Goal: Task Accomplishment & Management: Manage account settings

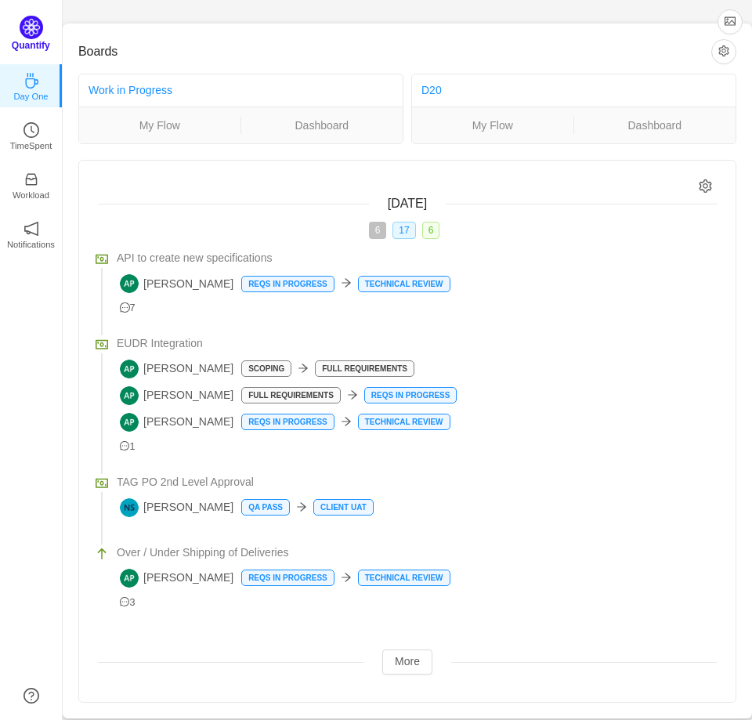
click at [31, 30] on img at bounding box center [32, 28] width 24 height 24
click at [29, 145] on p "TimeSpent" at bounding box center [31, 142] width 42 height 14
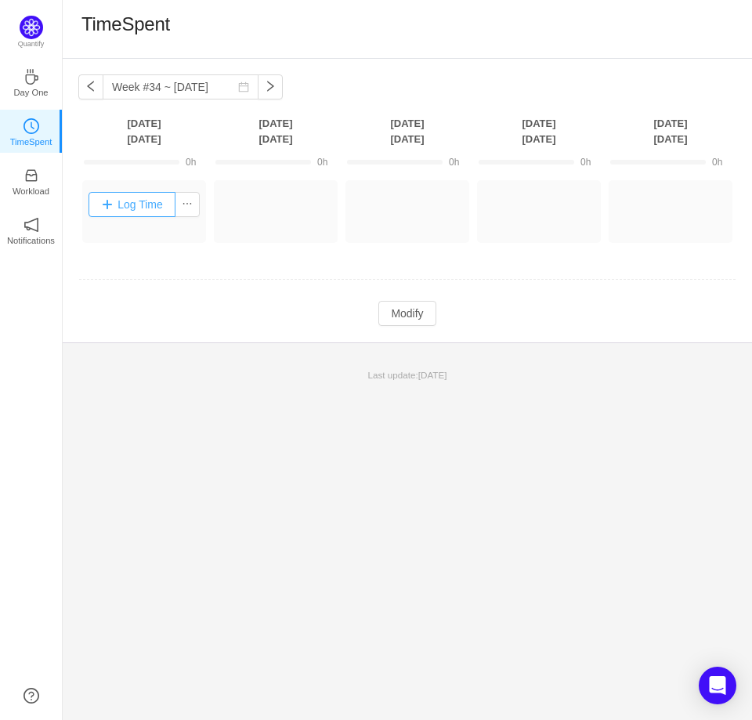
click at [143, 201] on button "Log Time" at bounding box center [132, 204] width 87 height 25
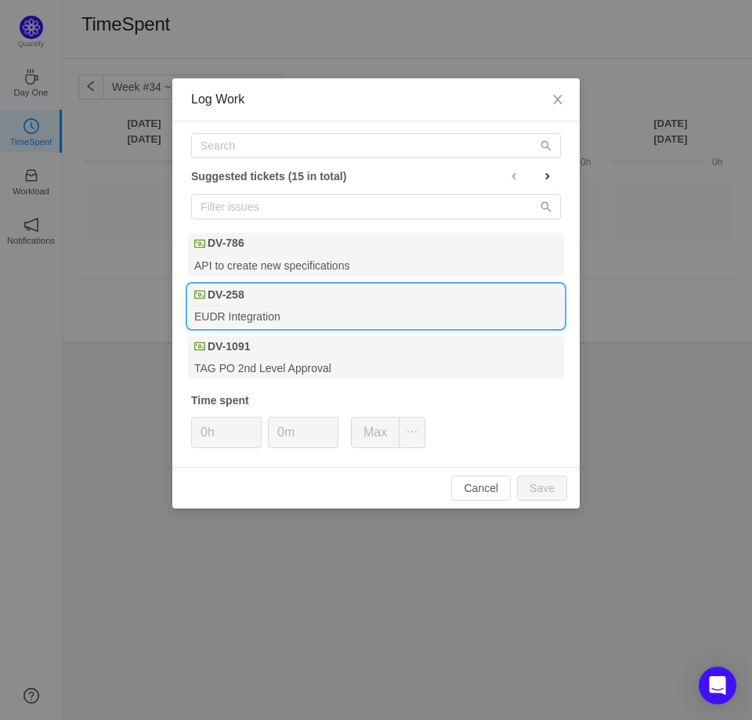
click at [227, 311] on div "EUDR Integration" at bounding box center [376, 316] width 376 height 21
click at [252, 418] on span "Increase Value" at bounding box center [252, 427] width 16 height 18
click at [539, 490] on button "Save" at bounding box center [542, 488] width 50 height 25
type input "0h"
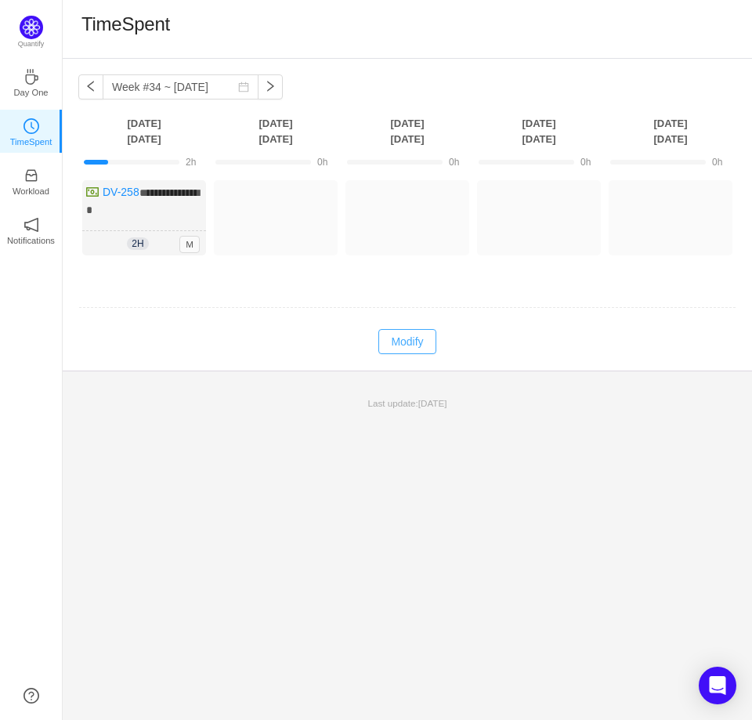
click at [401, 333] on button "Modify" at bounding box center [406, 341] width 57 height 25
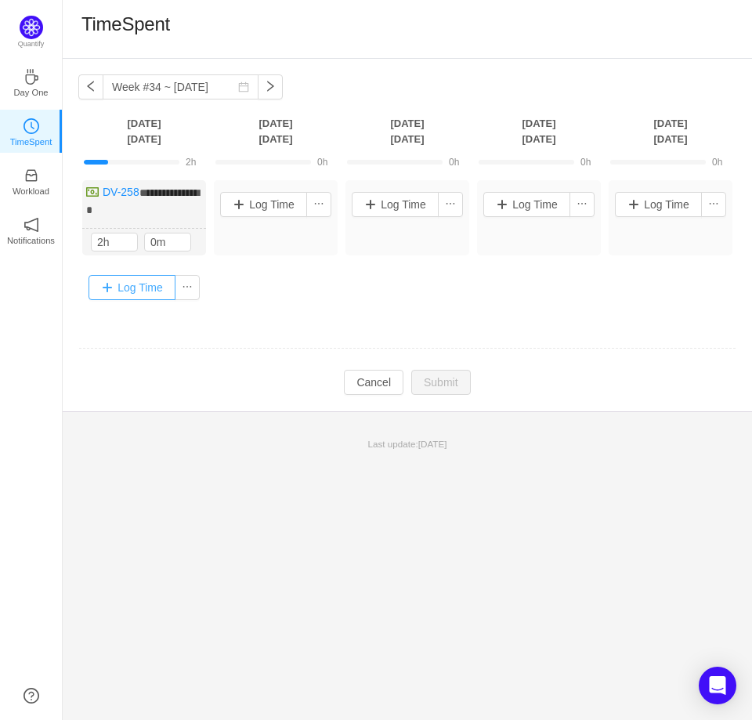
click at [114, 277] on button "Log Time" at bounding box center [132, 287] width 87 height 25
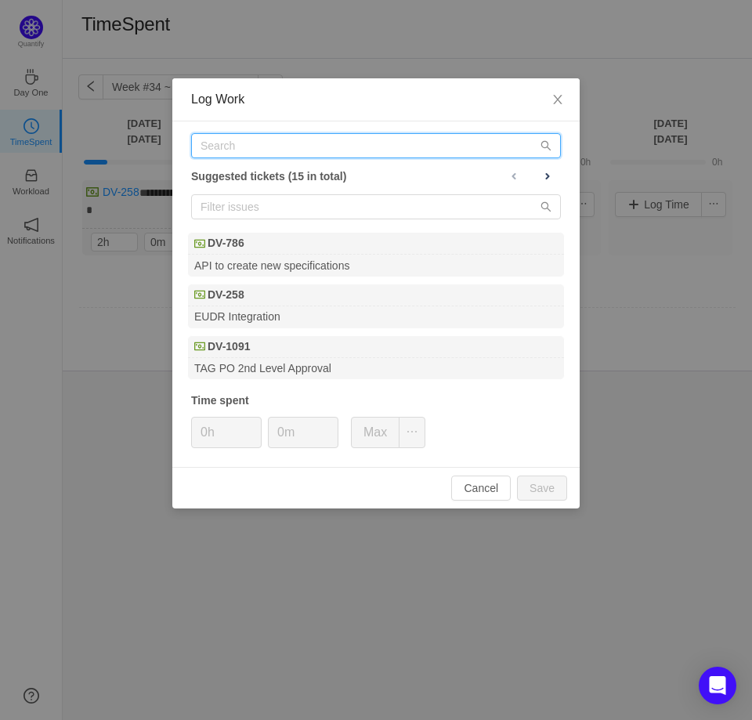
click at [244, 153] on input "text" at bounding box center [376, 145] width 370 height 25
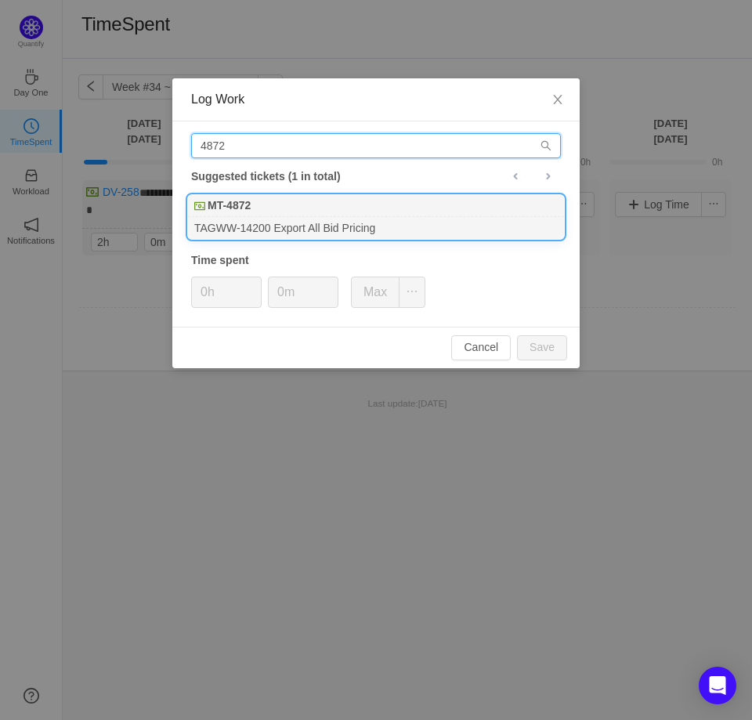
type input "4872"
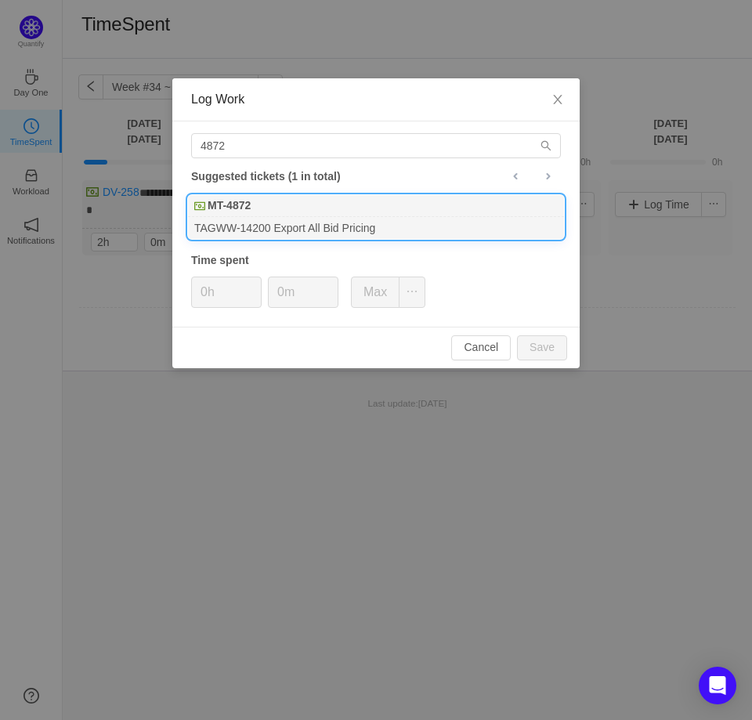
click at [273, 214] on div "MT-4872" at bounding box center [376, 206] width 376 height 22
click at [252, 277] on span "Increase Value" at bounding box center [252, 286] width 16 height 18
click at [538, 342] on button "Save" at bounding box center [542, 347] width 50 height 25
type input "0h"
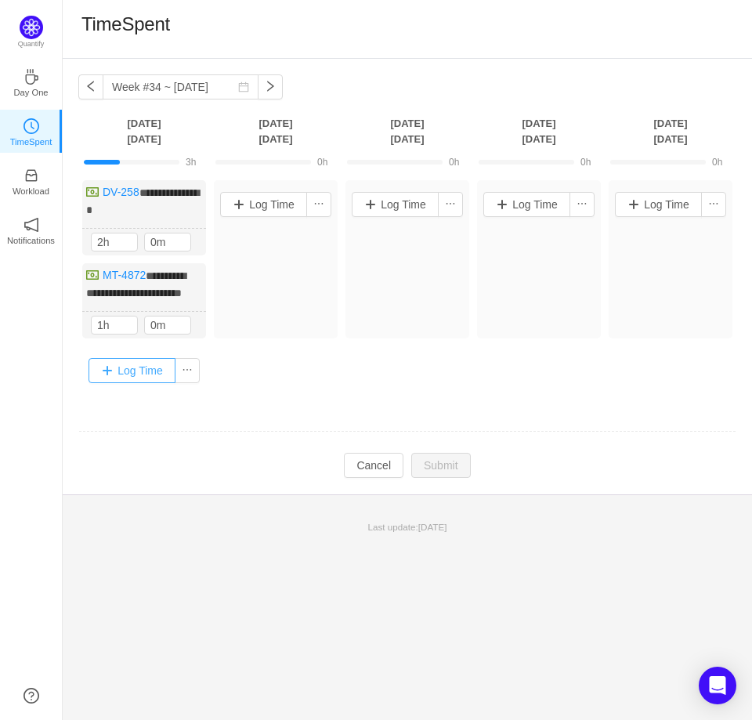
click at [140, 374] on button "Log Time" at bounding box center [132, 370] width 87 height 25
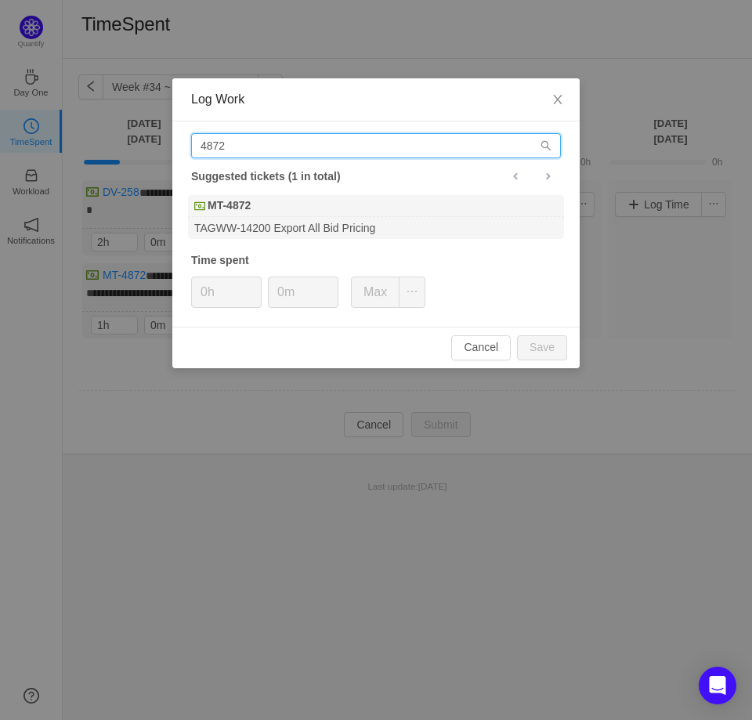
click at [307, 153] on input "4872" at bounding box center [376, 145] width 370 height 25
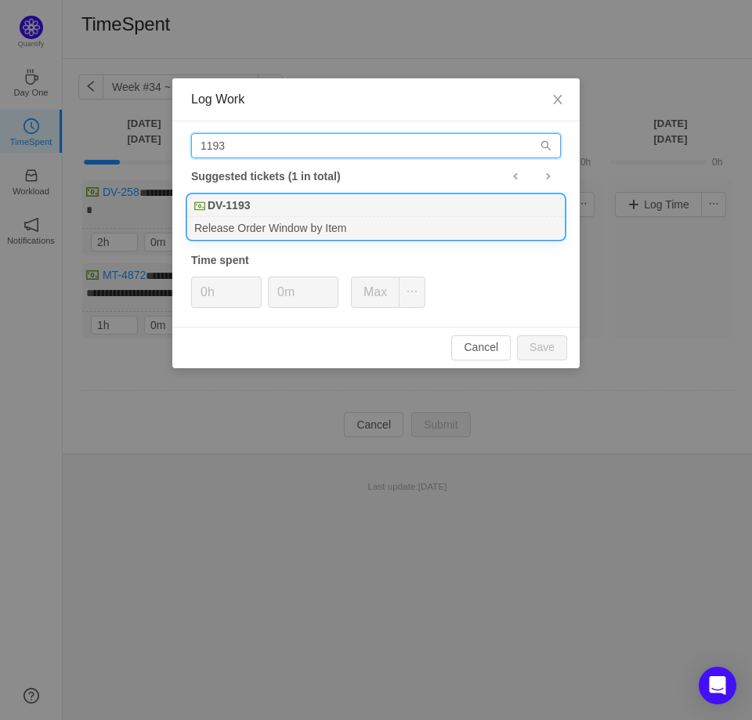
type input "1193"
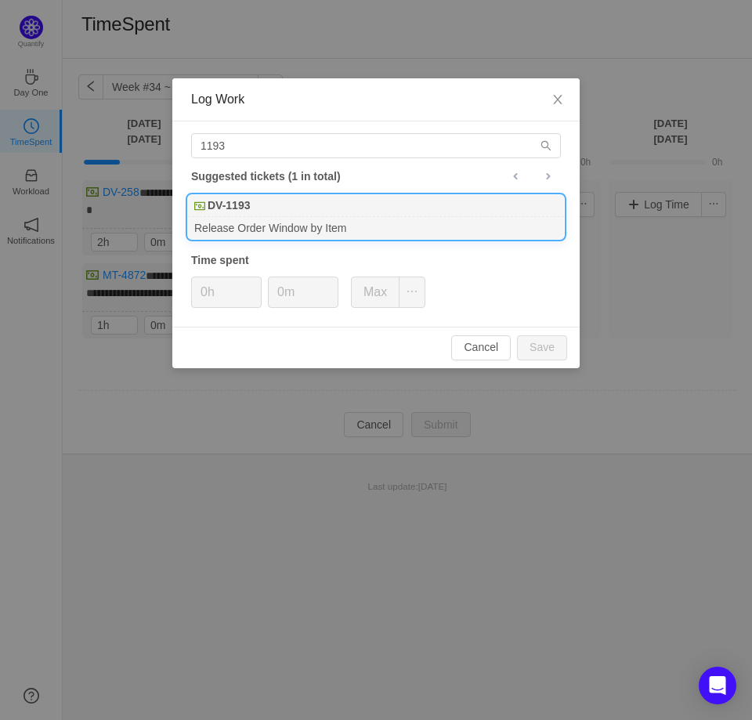
click at [323, 218] on div "Release Order Window by Item" at bounding box center [376, 227] width 376 height 21
type input "1h"
type input "30m"
click at [542, 342] on button "Save" at bounding box center [542, 347] width 50 height 25
type input "0h"
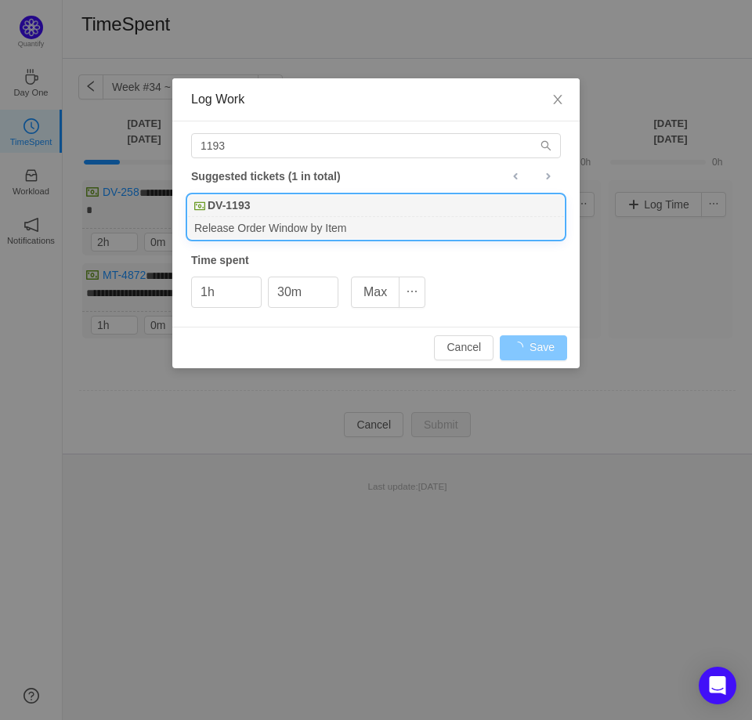
type input "0m"
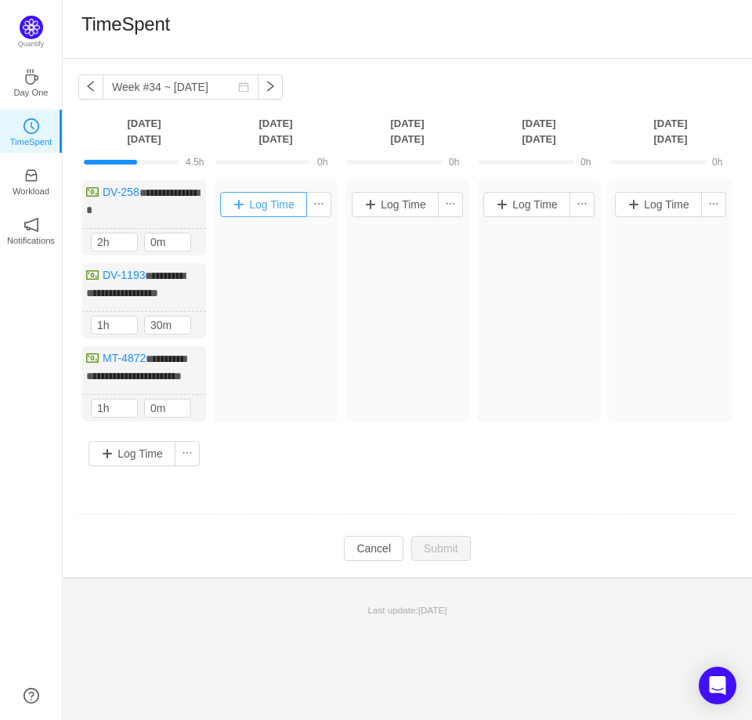
click at [277, 208] on button "Log Time" at bounding box center [263, 204] width 87 height 25
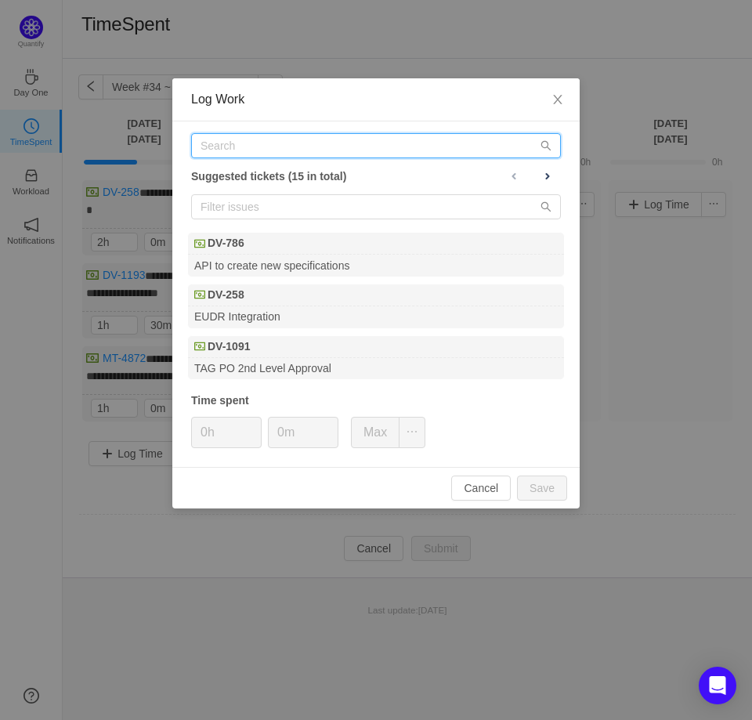
click at [278, 149] on input "text" at bounding box center [376, 145] width 370 height 25
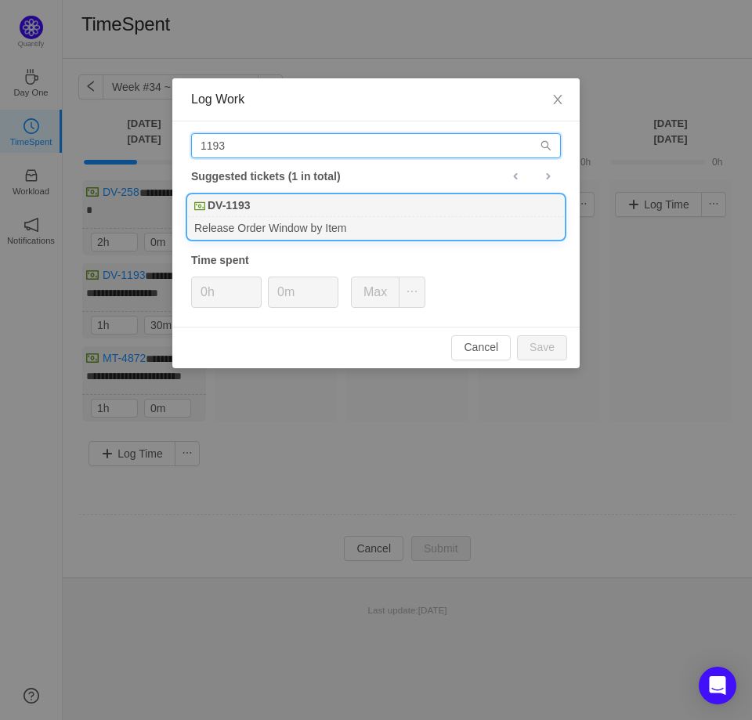
type input "1193"
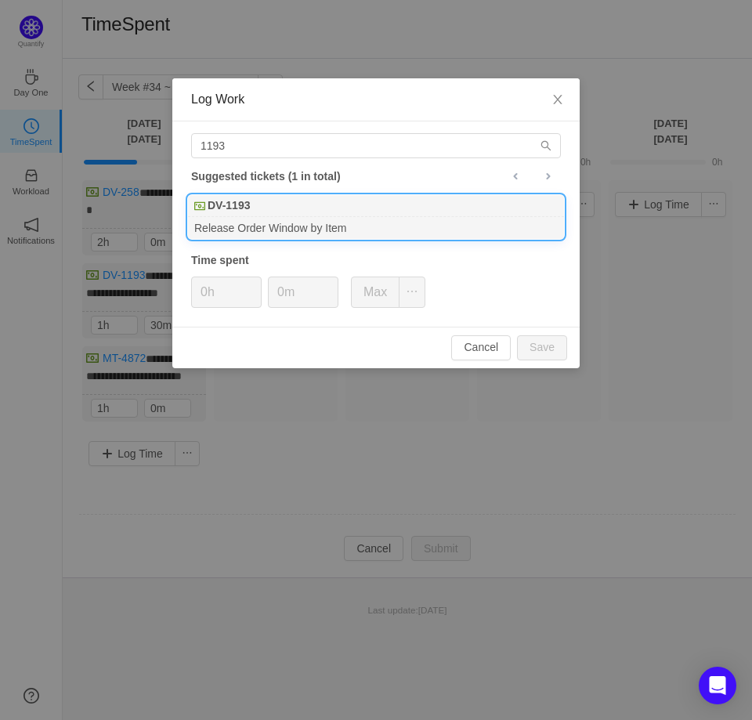
click at [237, 206] on b "DV-1193" at bounding box center [229, 205] width 42 height 16
click at [538, 342] on button "Save" at bounding box center [542, 347] width 50 height 25
type input "0h"
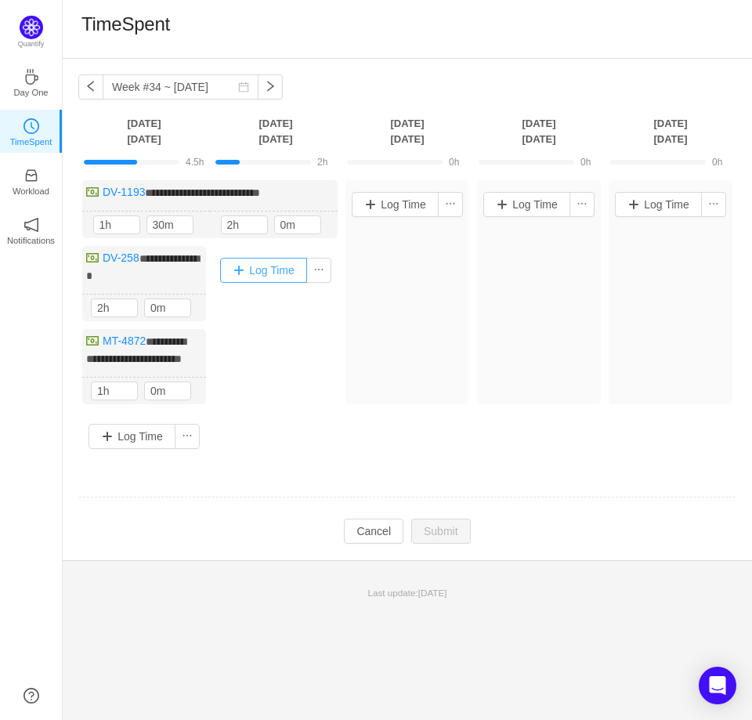
click at [271, 271] on button "Log Time" at bounding box center [263, 270] width 87 height 25
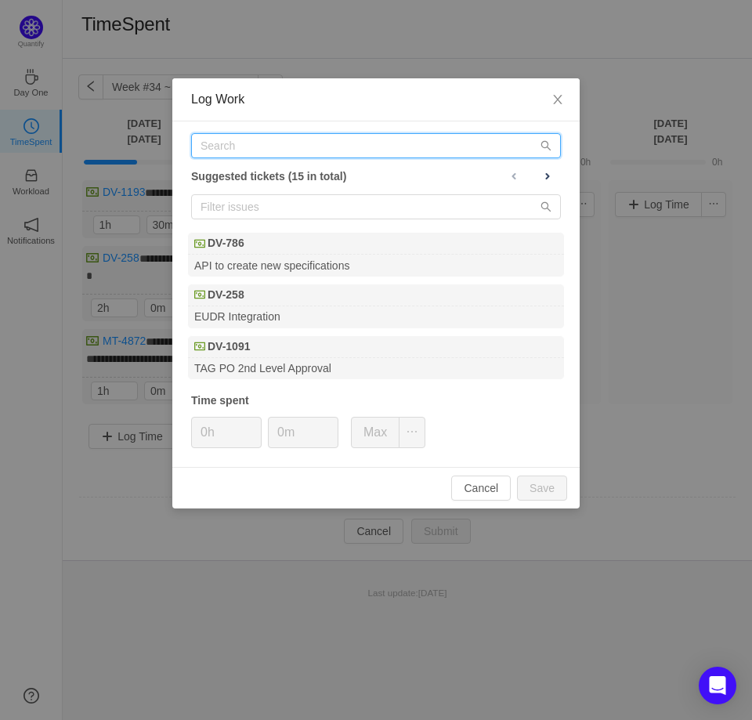
click at [318, 148] on input "text" at bounding box center [376, 145] width 370 height 25
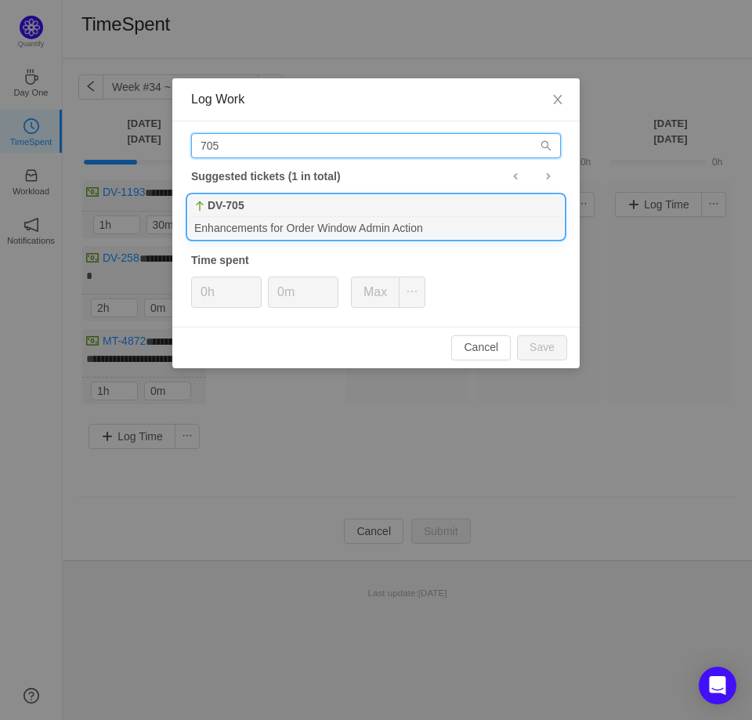
type input "705"
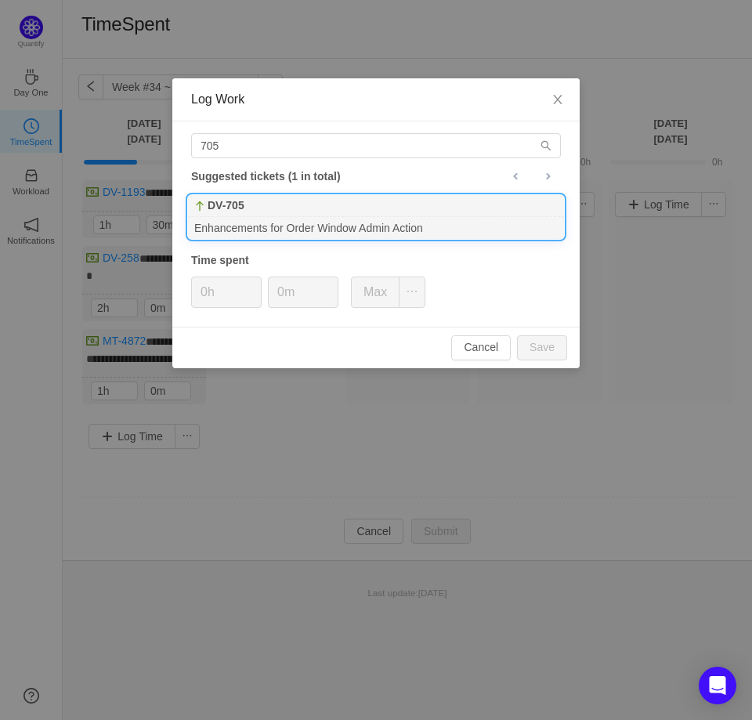
click at [284, 204] on div "DV-705" at bounding box center [376, 206] width 376 height 22
click at [545, 345] on button "Save" at bounding box center [542, 347] width 50 height 25
type input "0h"
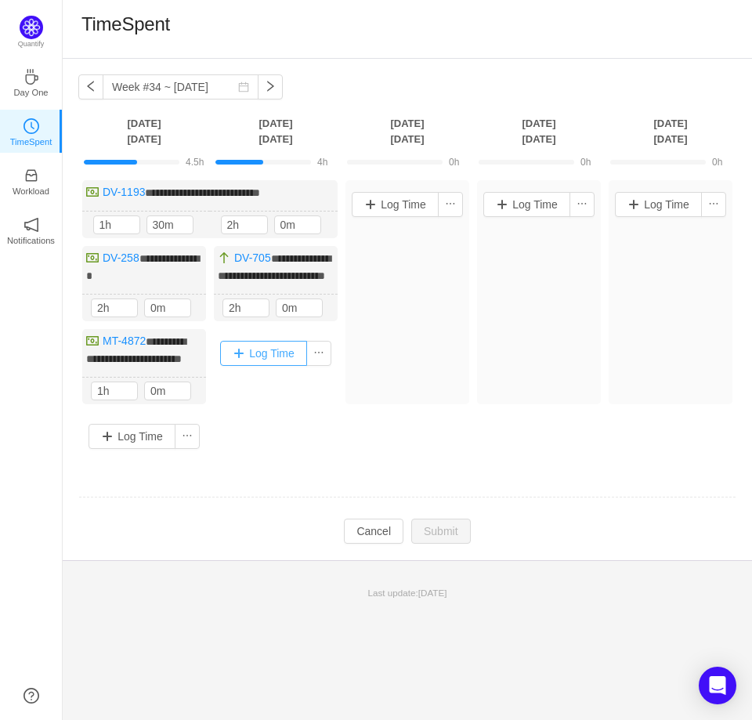
click at [266, 366] on button "Log Time" at bounding box center [263, 353] width 87 height 25
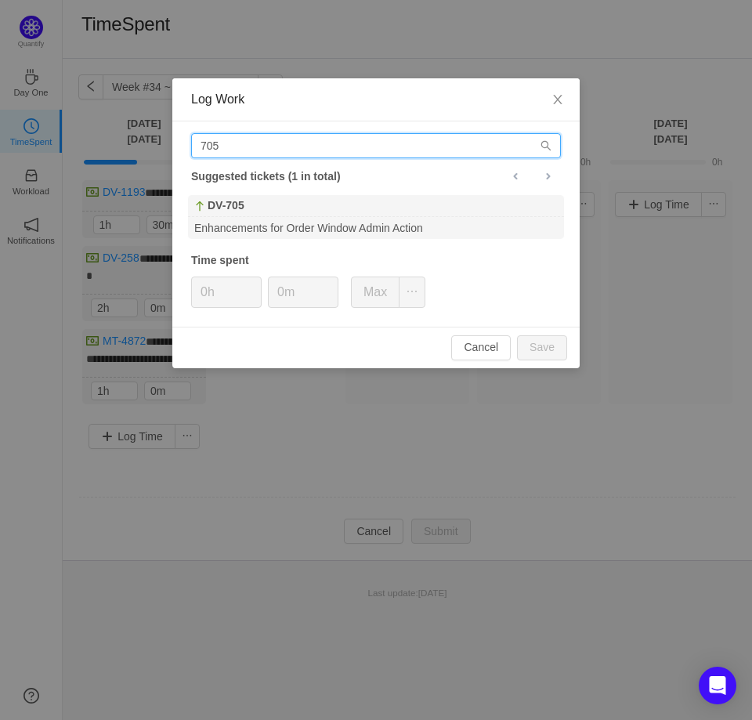
click at [318, 149] on input "705" at bounding box center [376, 145] width 370 height 25
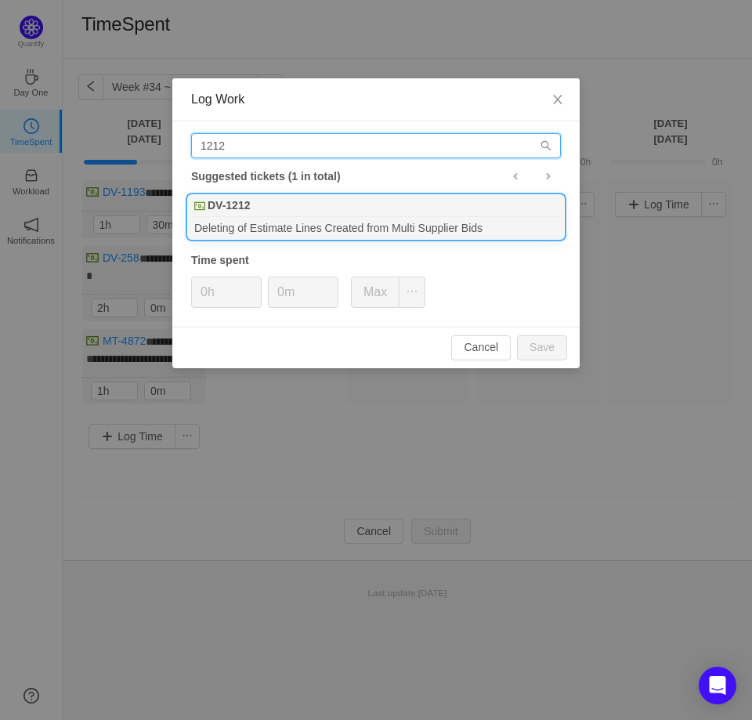
type input "1212"
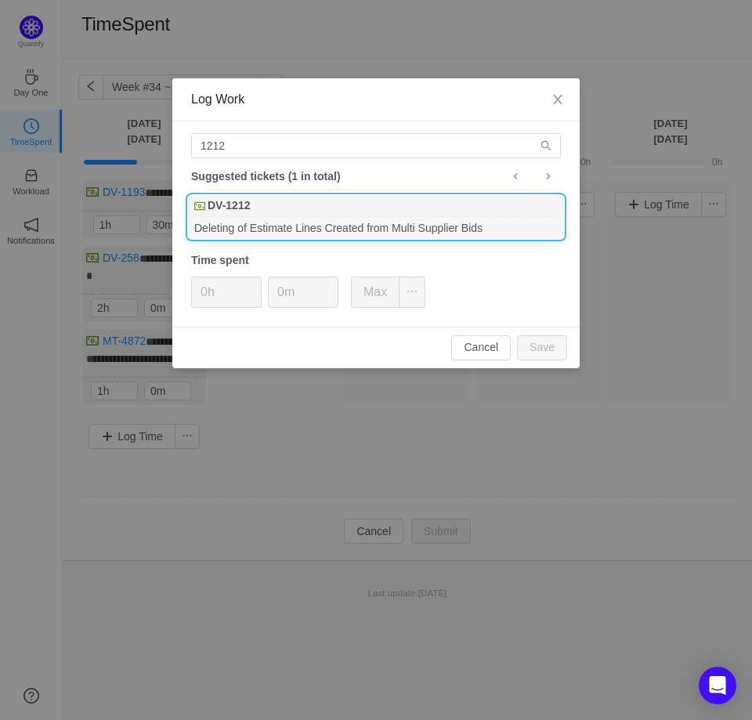
click at [300, 204] on div "DV-1212" at bounding box center [376, 206] width 376 height 22
type input "1h"
type input "30m"
click at [517, 335] on button "Save" at bounding box center [542, 347] width 50 height 25
type input "0h"
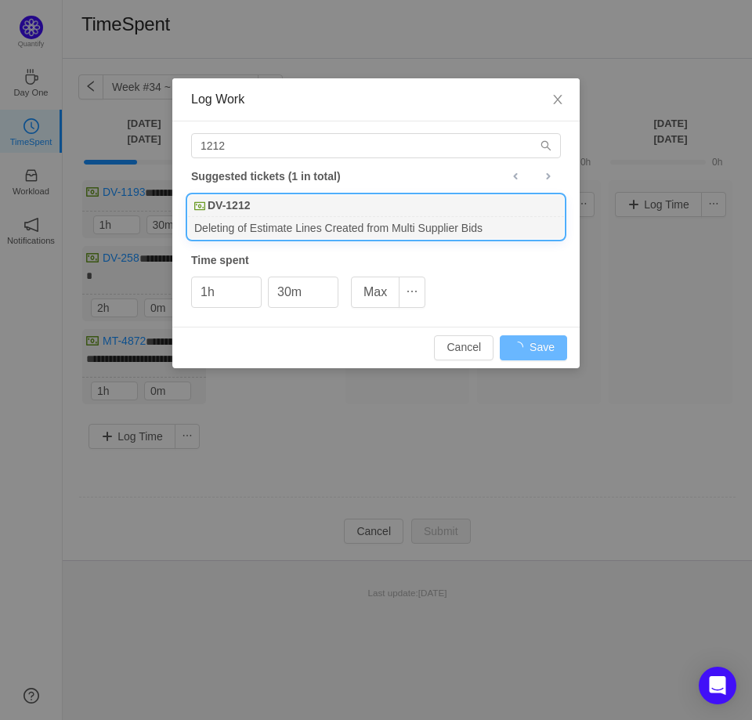
type input "0m"
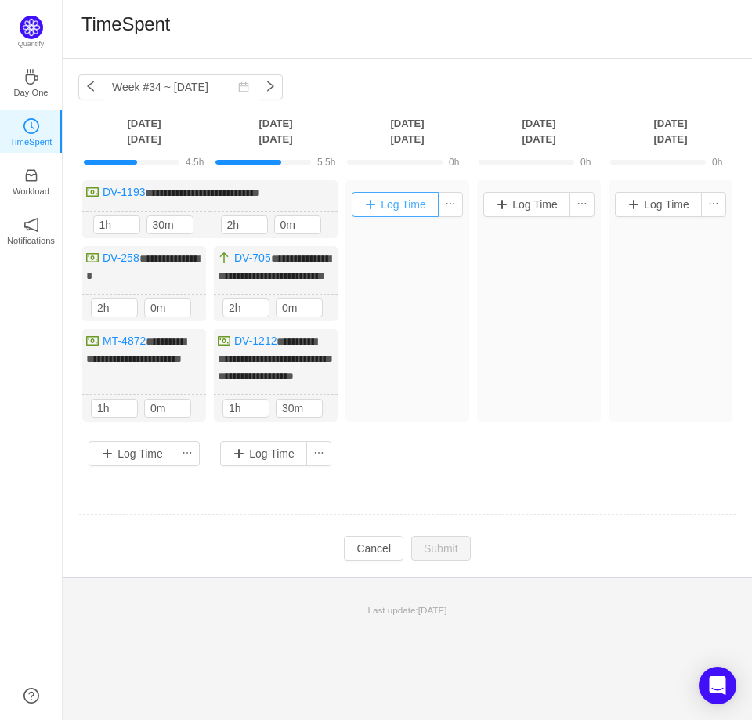
click at [398, 213] on button "Log Time" at bounding box center [395, 204] width 87 height 25
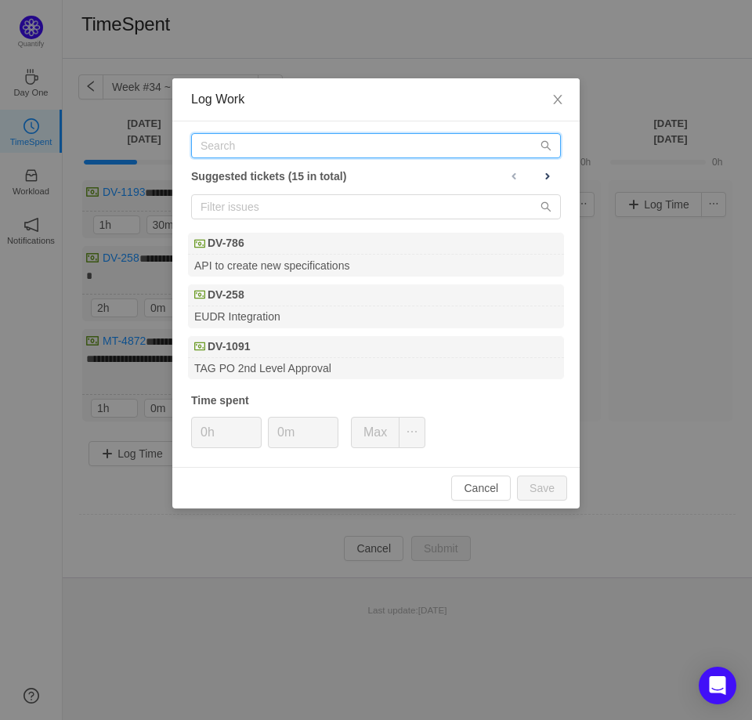
click at [258, 144] on input "text" at bounding box center [376, 145] width 370 height 25
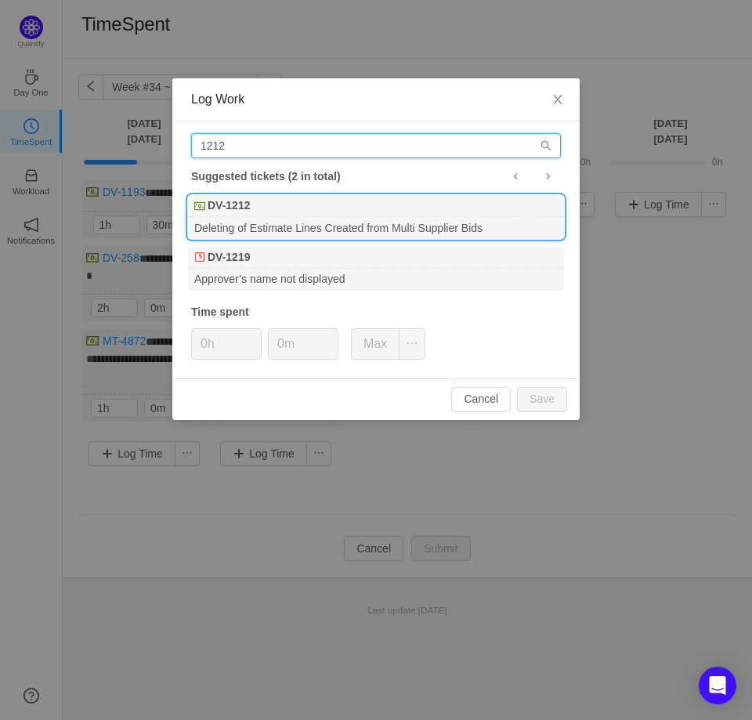
type input "1212"
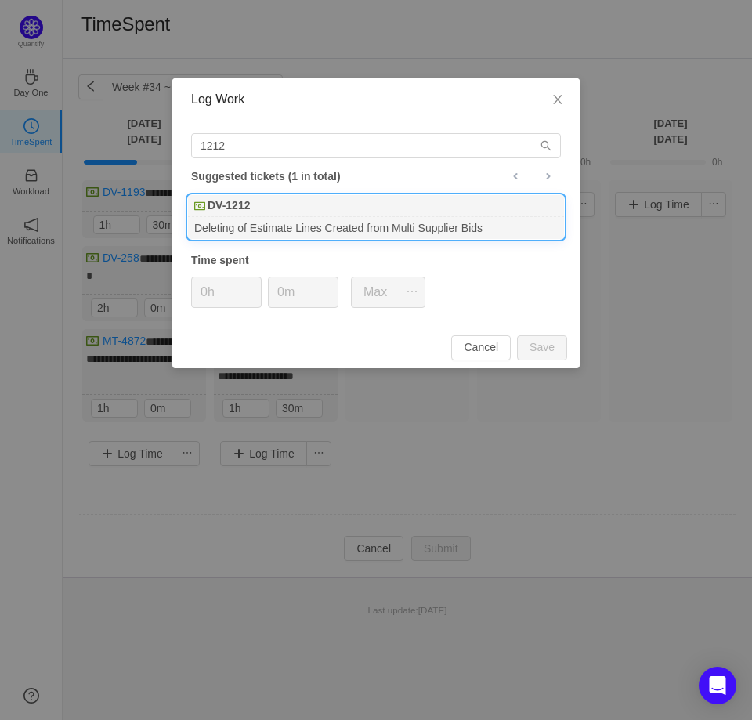
click at [244, 231] on div "Deleting of Estimate Lines Created from Multi Supplier Bids" at bounding box center [376, 227] width 376 height 21
click at [550, 349] on button "Save" at bounding box center [542, 347] width 50 height 25
type input "0h"
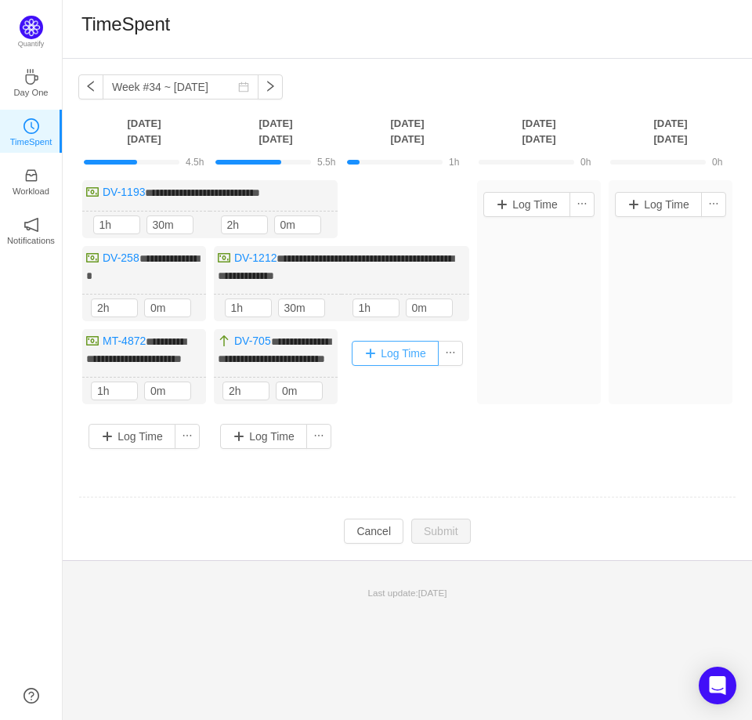
click at [380, 357] on button "Log Time" at bounding box center [395, 353] width 87 height 25
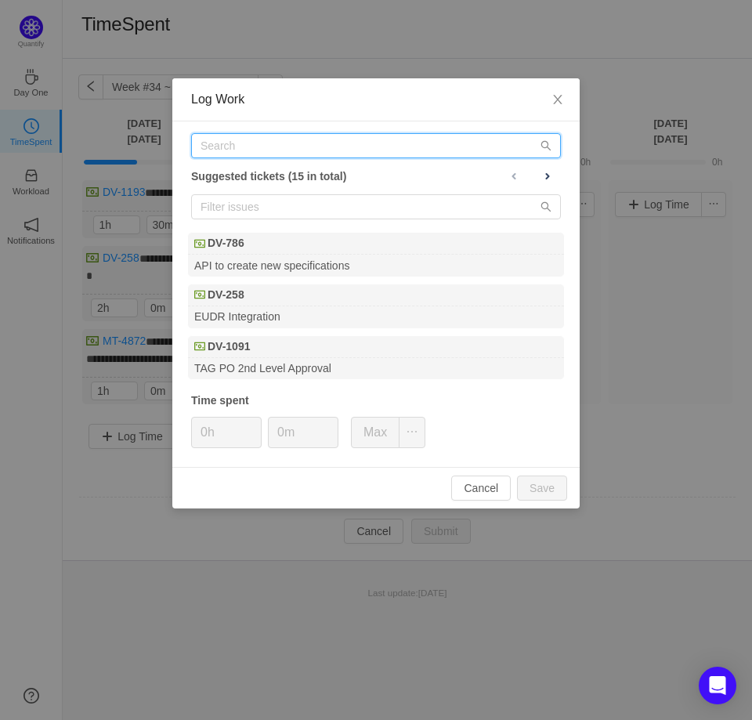
click at [376, 146] on input "text" at bounding box center [376, 145] width 370 height 25
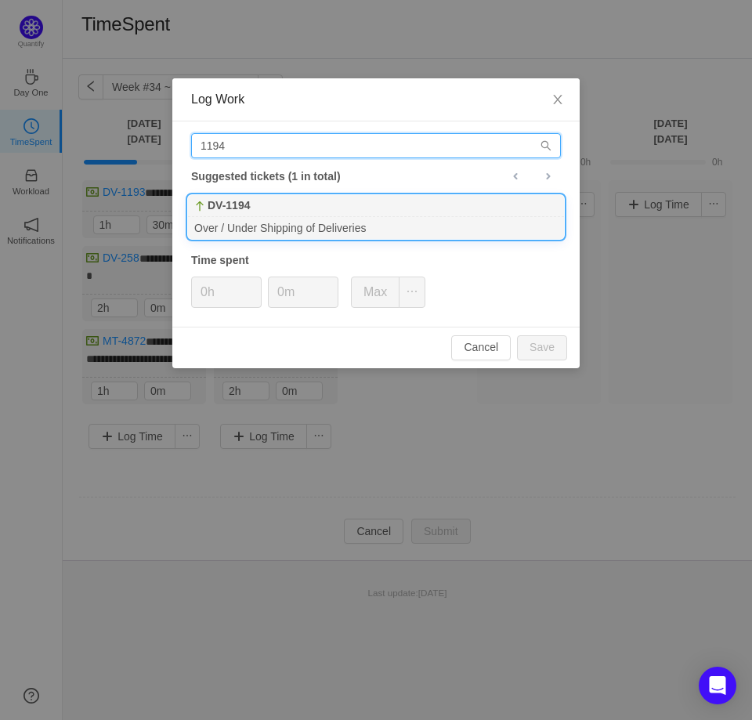
type input "1194"
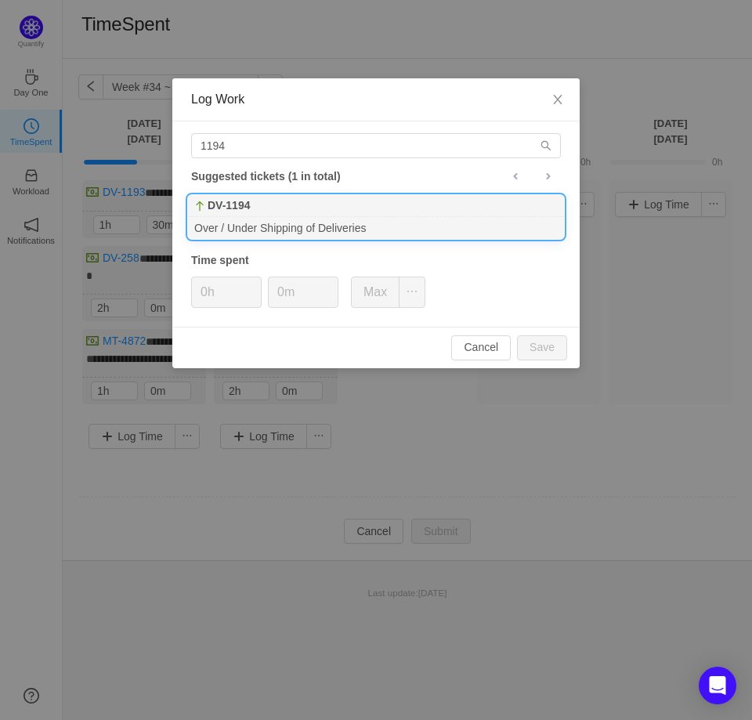
click at [318, 213] on div "DV-1194" at bounding box center [376, 206] width 376 height 22
type input "5h"
type input "30m"
click at [542, 338] on button "Save" at bounding box center [542, 347] width 50 height 25
type input "0h"
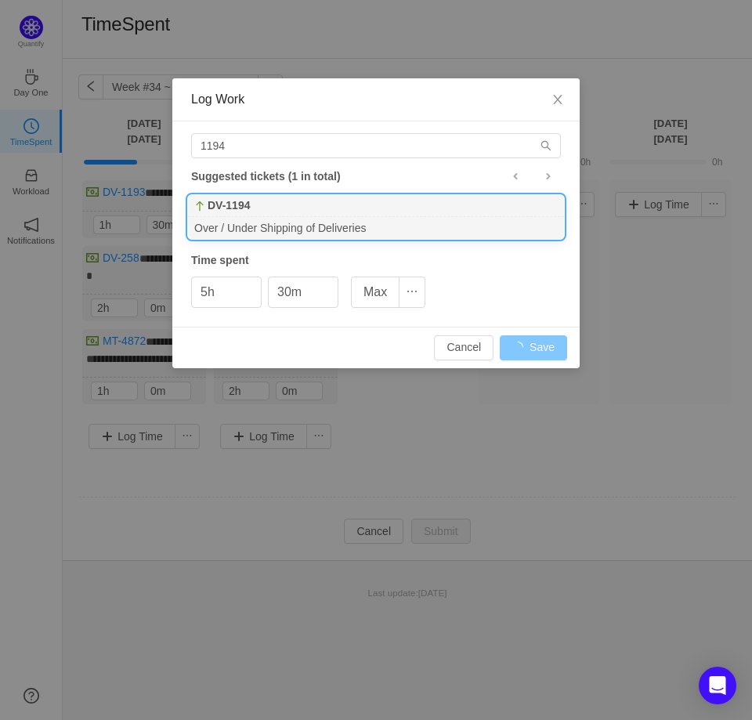
type input "0m"
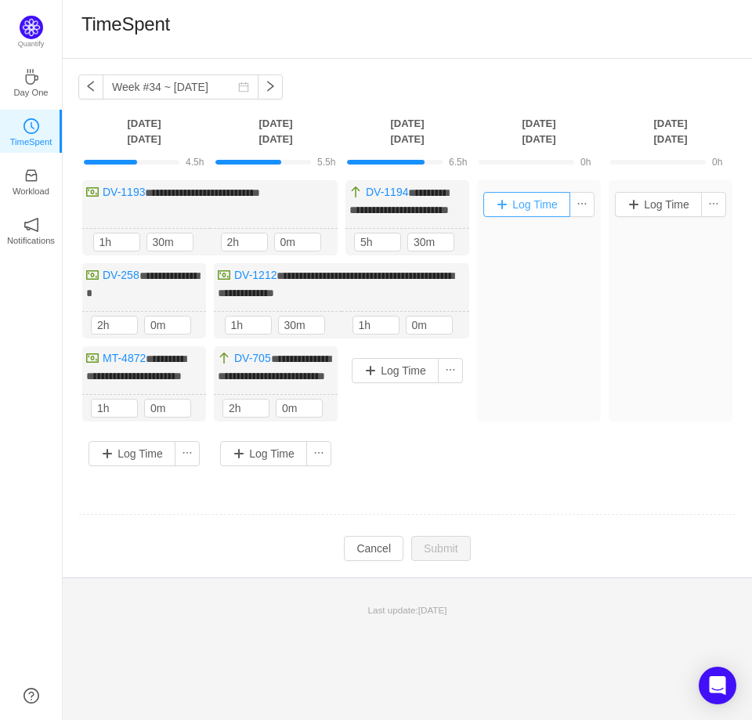
click at [519, 199] on button "Log Time" at bounding box center [526, 204] width 87 height 25
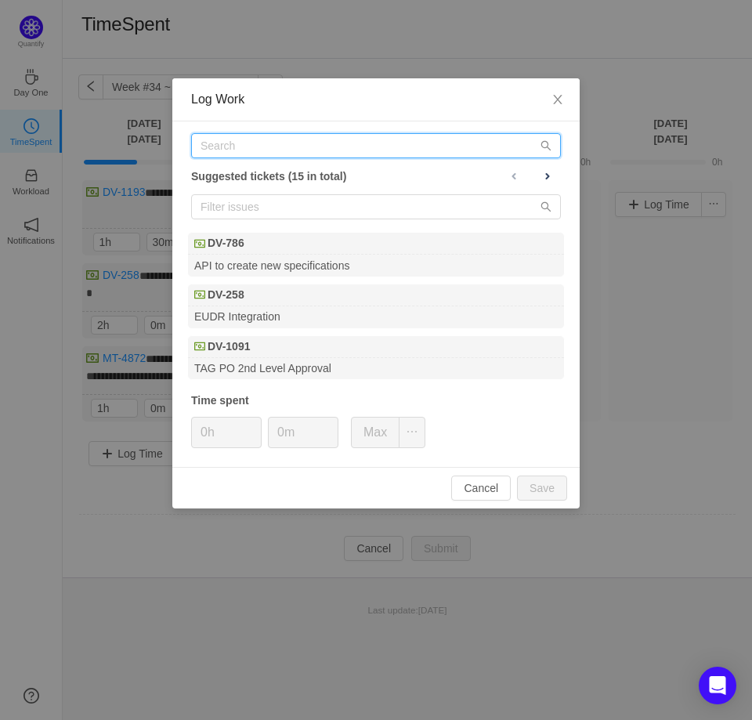
click at [341, 147] on input "text" at bounding box center [376, 145] width 370 height 25
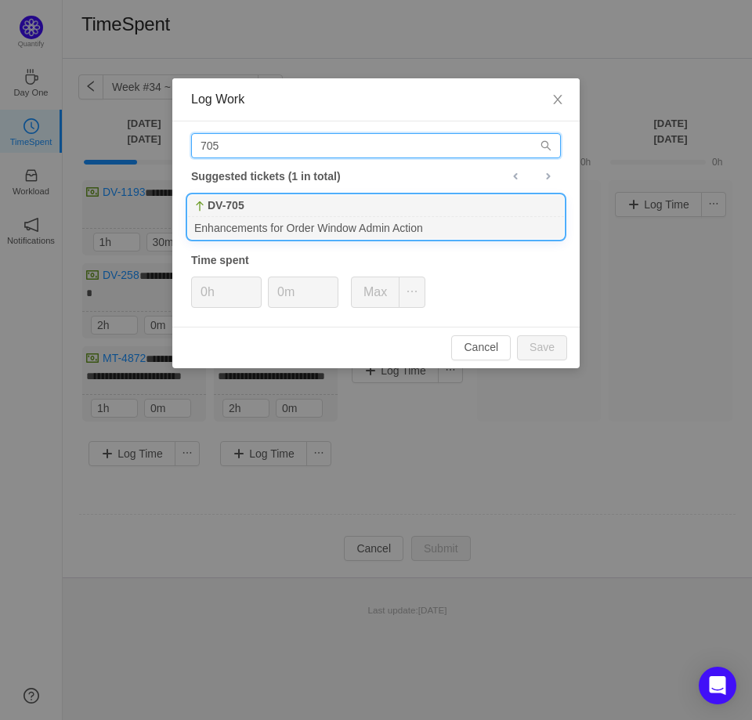
type input "705"
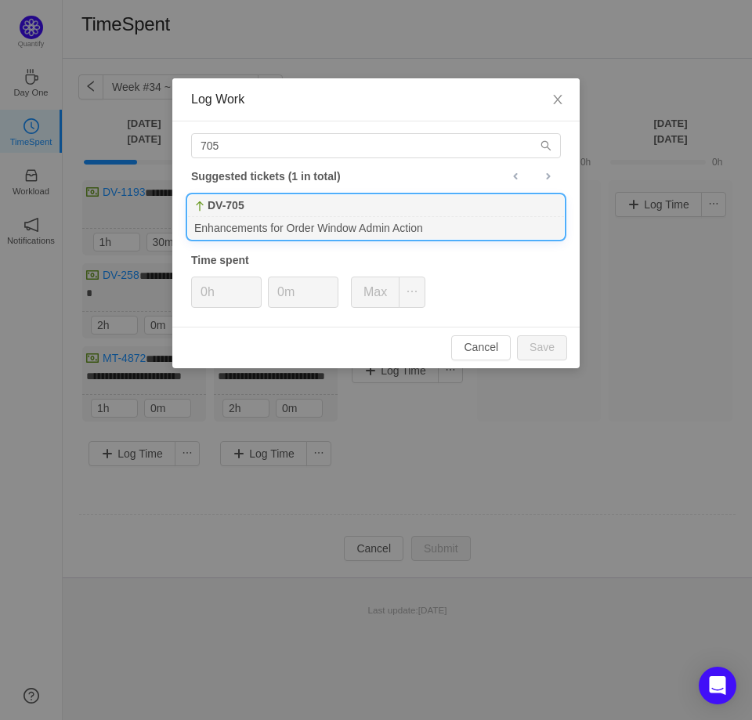
click at [299, 204] on div "DV-705" at bounding box center [376, 206] width 376 height 22
type input "1h"
type input "30m"
click at [545, 341] on button "Save" at bounding box center [542, 347] width 50 height 25
type input "0h"
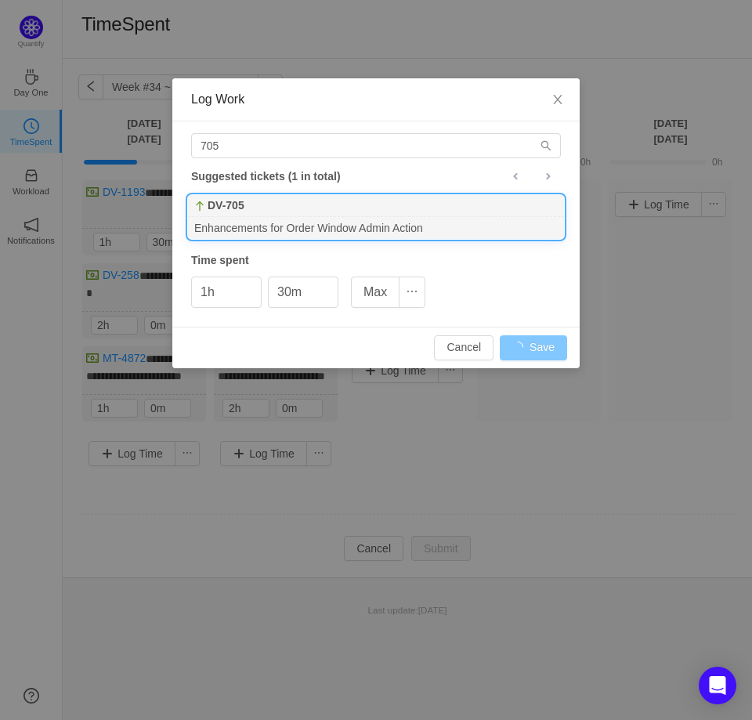
type input "0m"
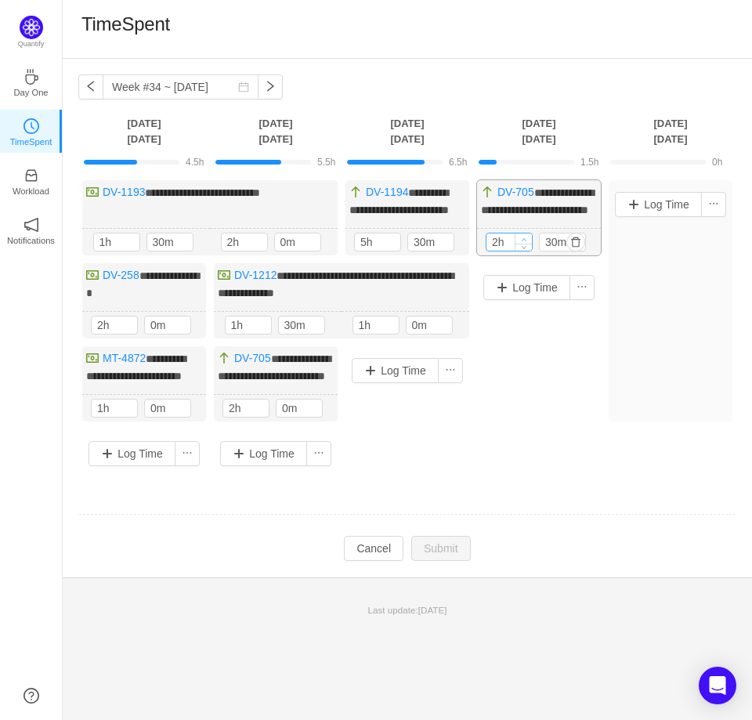
click at [524, 244] on span "Increase Value" at bounding box center [524, 238] width 16 height 10
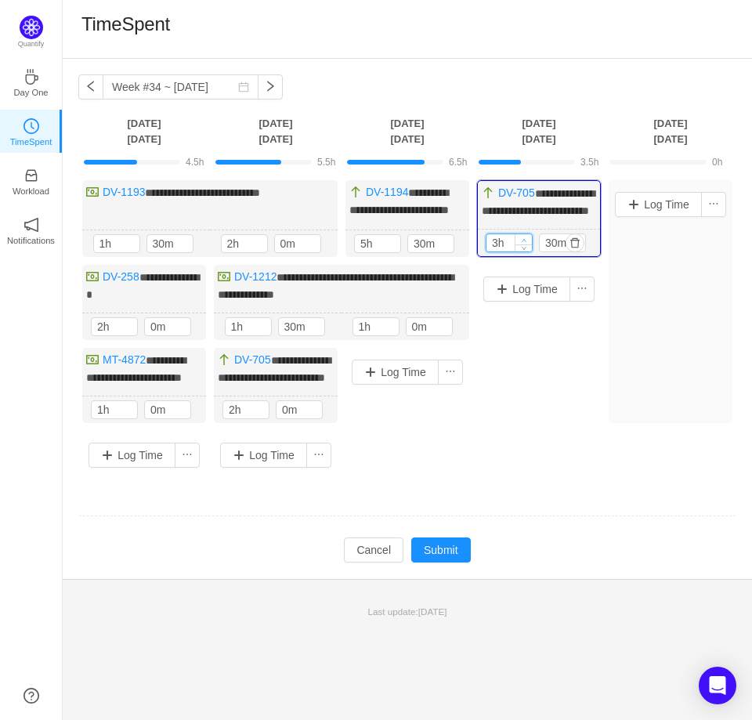
click at [529, 244] on span "Increase Value" at bounding box center [524, 239] width 16 height 10
type input "4h"
click at [529, 244] on span "Increase Value" at bounding box center [524, 239] width 16 height 10
click at [445, 563] on button "Submit" at bounding box center [441, 550] width 60 height 25
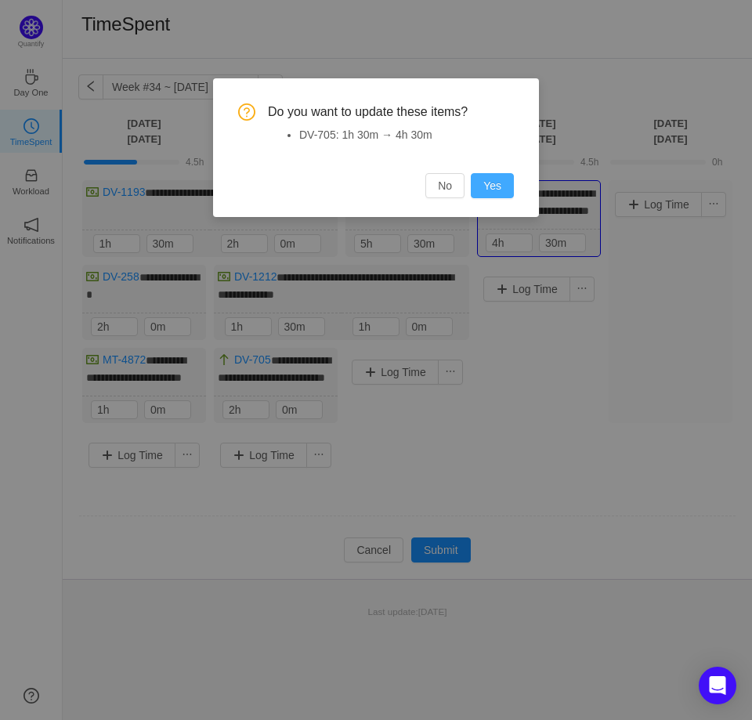
click at [501, 178] on button "Yes" at bounding box center [492, 185] width 43 height 25
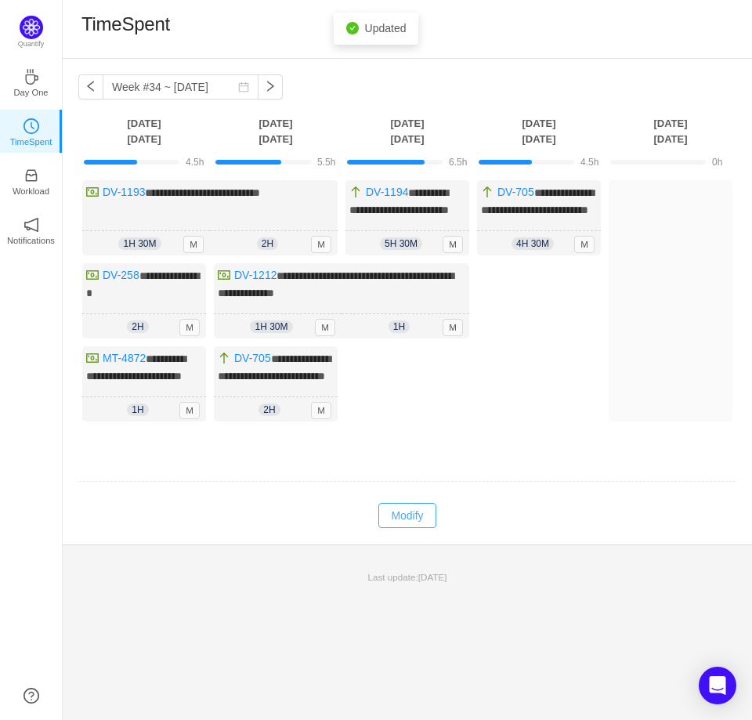
click at [393, 528] on button "Modify" at bounding box center [406, 515] width 57 height 25
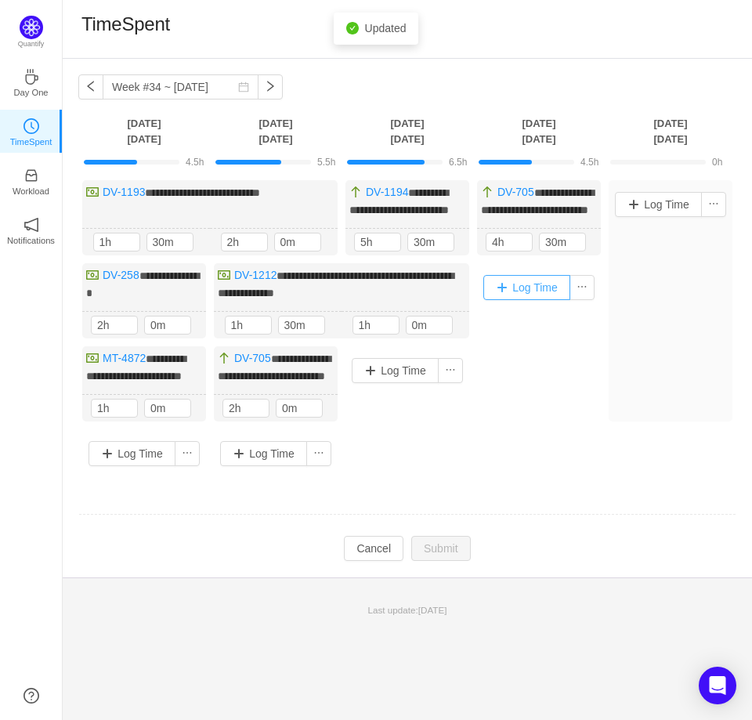
click at [507, 300] on button "Log Time" at bounding box center [526, 287] width 87 height 25
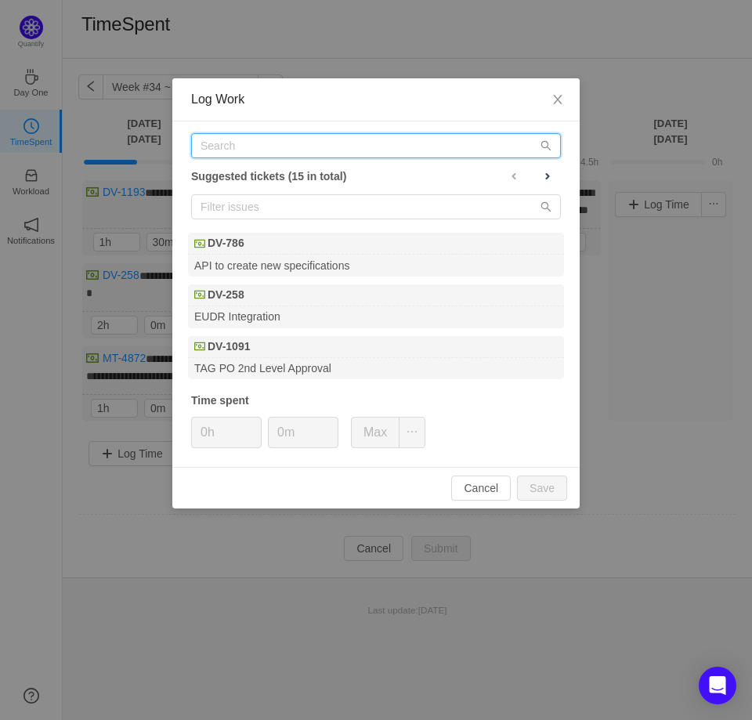
click at [283, 150] on input "text" at bounding box center [376, 145] width 370 height 25
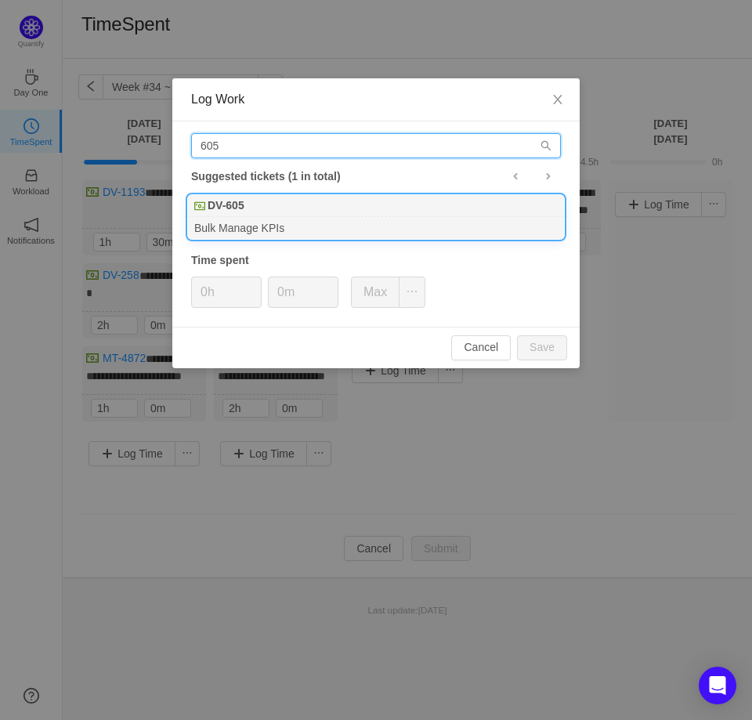
type input "605"
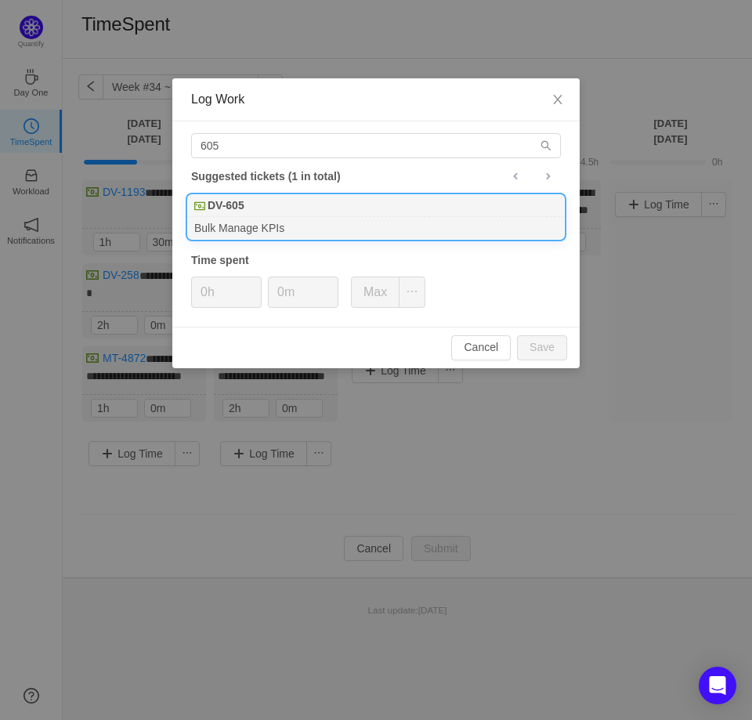
click at [260, 221] on div "Bulk Manage KPIs" at bounding box center [376, 227] width 376 height 21
type input "30m"
click at [517, 335] on button "Save" at bounding box center [542, 347] width 50 height 25
type input "0m"
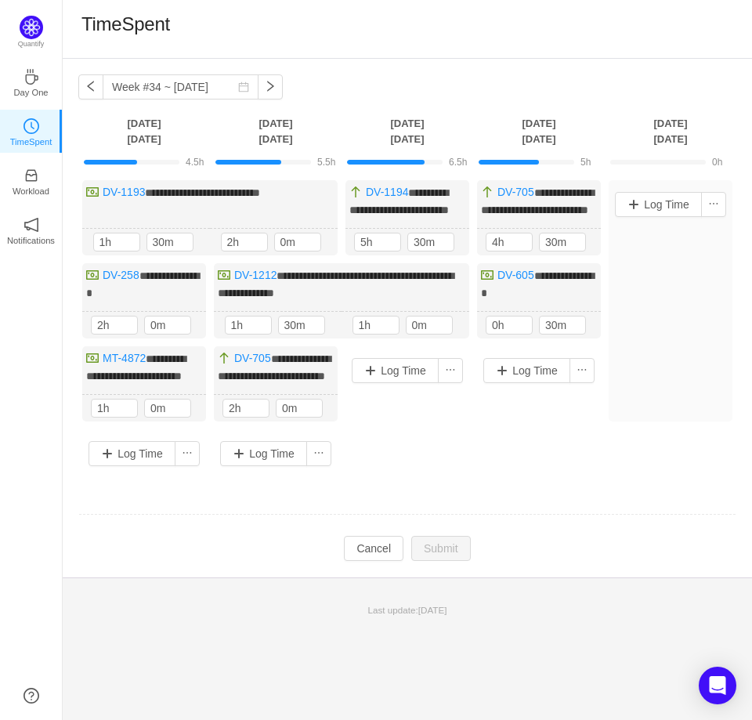
click at [575, 457] on div "Log Time" at bounding box center [539, 402] width 124 height 113
click at [655, 212] on button "Log Time" at bounding box center [658, 204] width 87 height 25
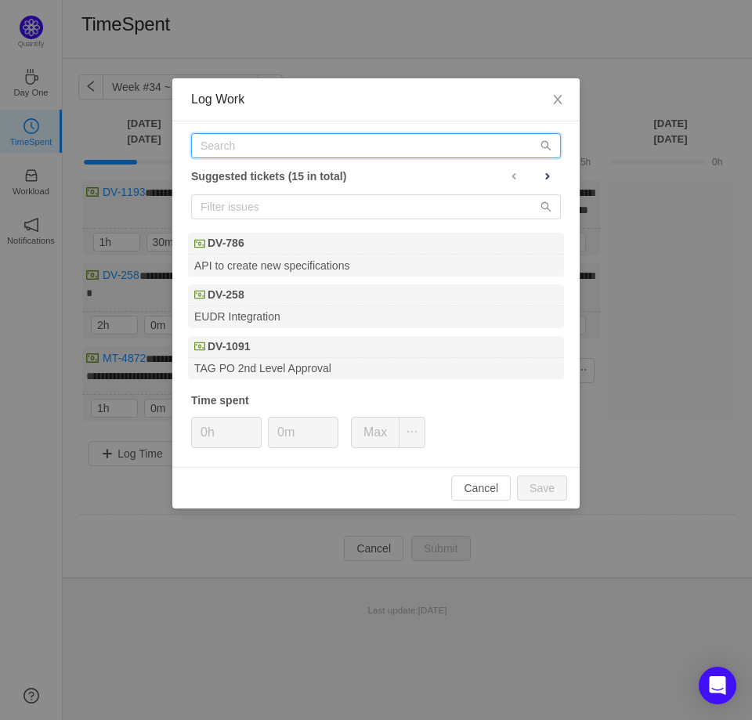
click at [474, 143] on input "text" at bounding box center [376, 145] width 370 height 25
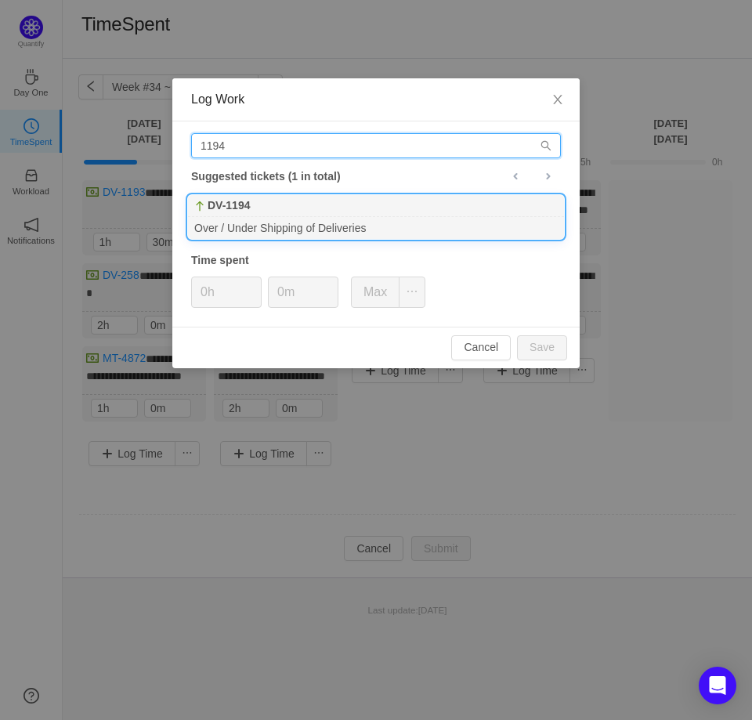
type input "1194"
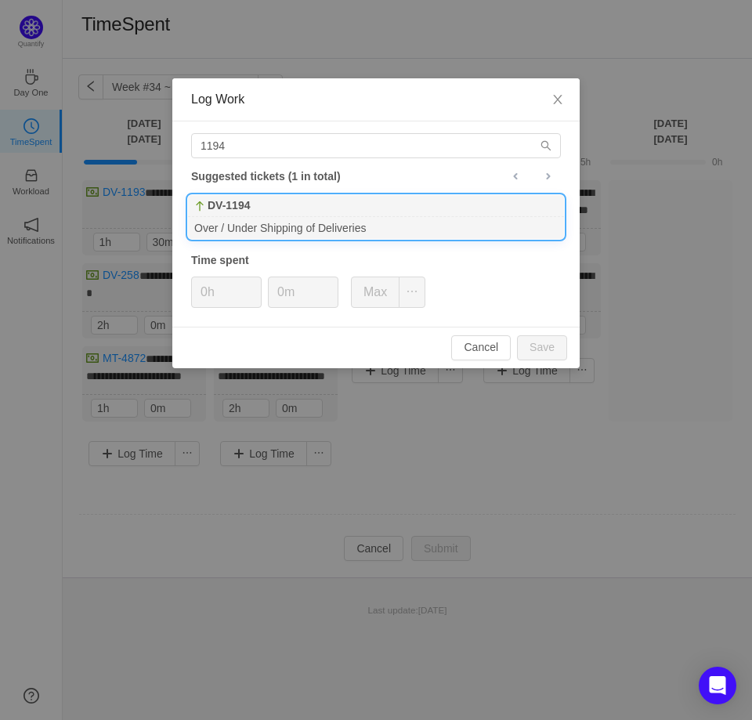
click at [372, 206] on div "DV-1194" at bounding box center [376, 206] width 376 height 22
type input "2h"
type input "30m"
click at [517, 335] on button "Save" at bounding box center [542, 347] width 50 height 25
type input "0h"
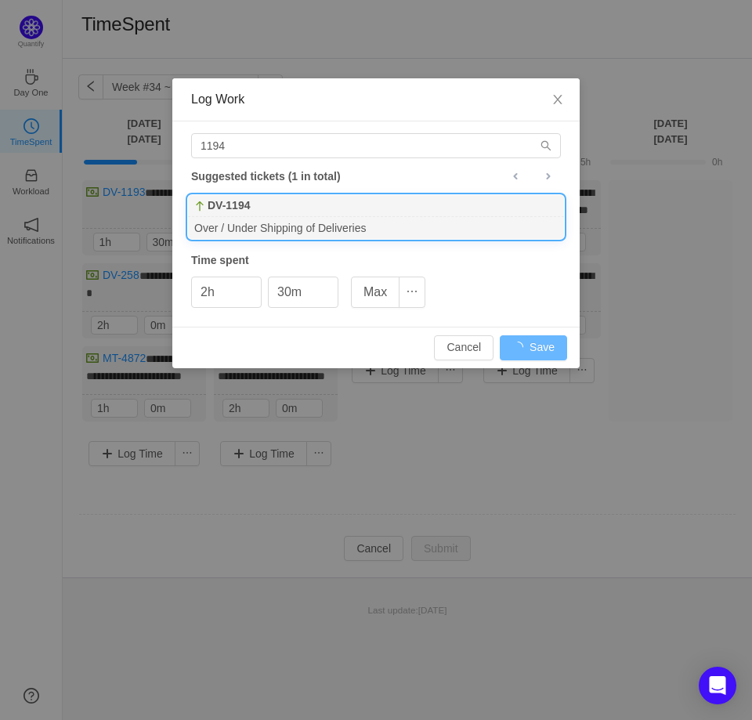
type input "0m"
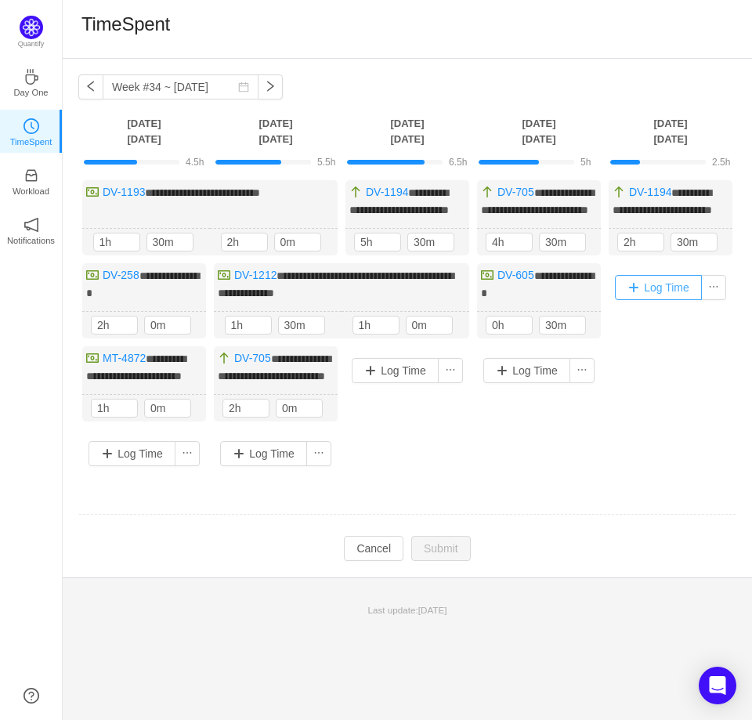
click at [646, 300] on button "Log Time" at bounding box center [658, 287] width 87 height 25
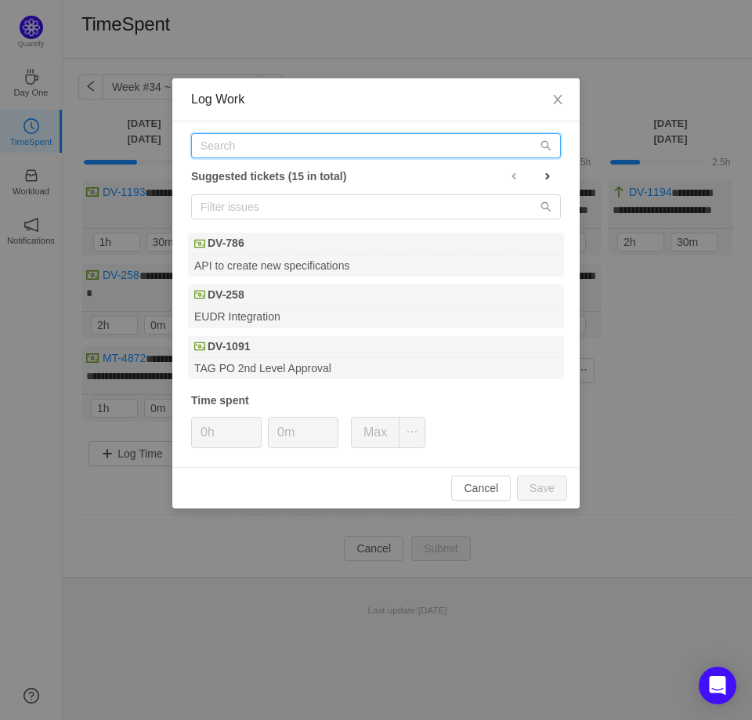
click at [433, 150] on input "text" at bounding box center [376, 145] width 370 height 25
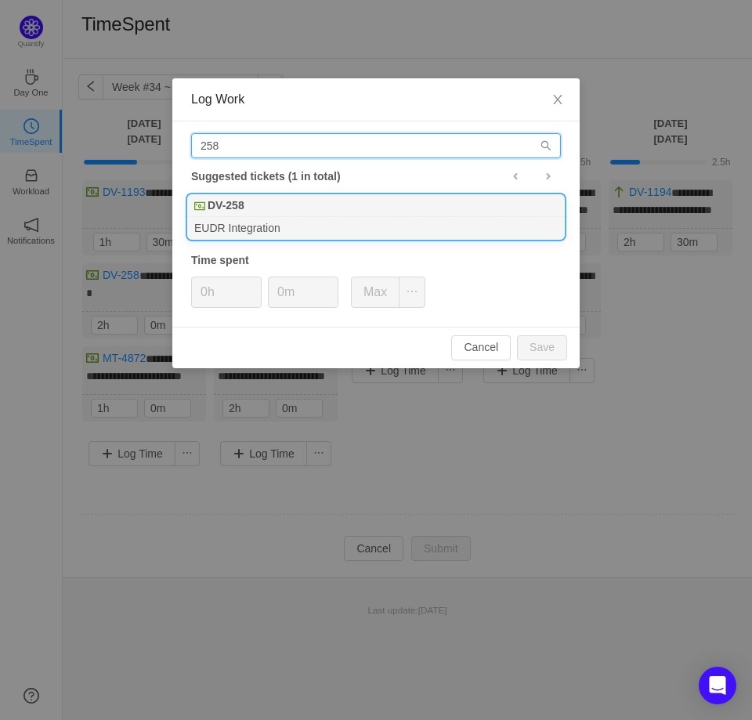
type input "258"
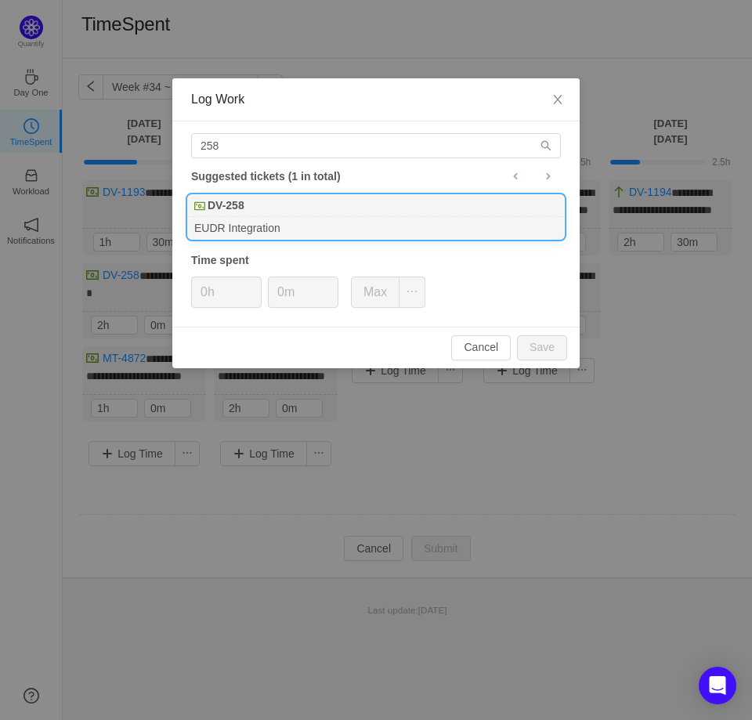
click at [369, 215] on div "DV-258" at bounding box center [376, 206] width 376 height 22
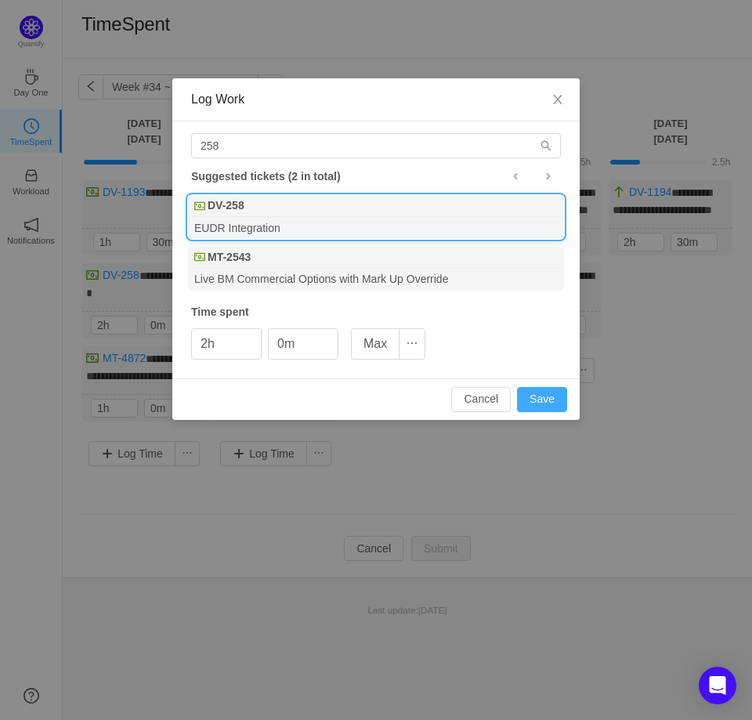
click at [546, 394] on button "Save" at bounding box center [542, 399] width 50 height 25
type input "0h"
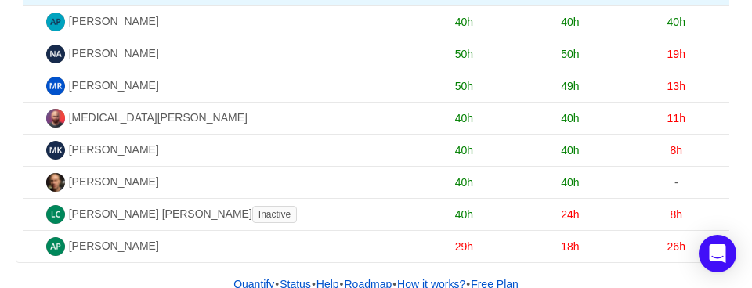
scroll to position [173, 0]
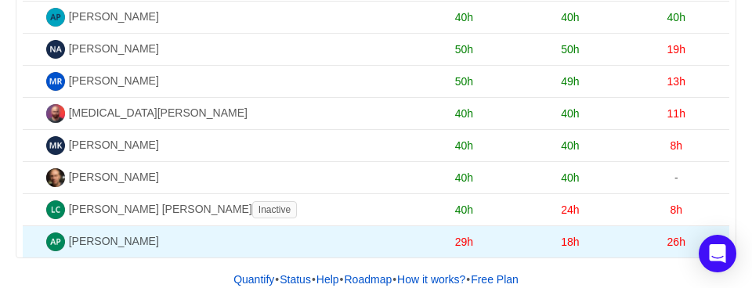
click at [675, 236] on span "26h" at bounding box center [677, 242] width 18 height 13
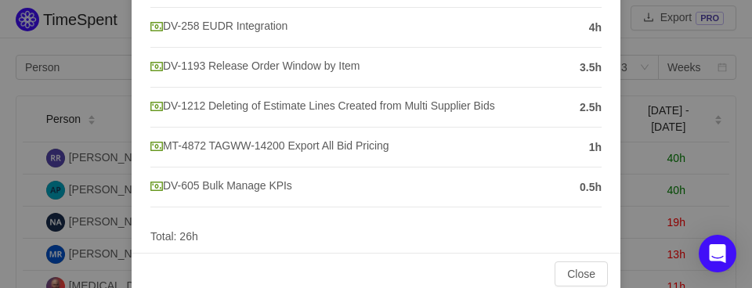
scroll to position [284, 0]
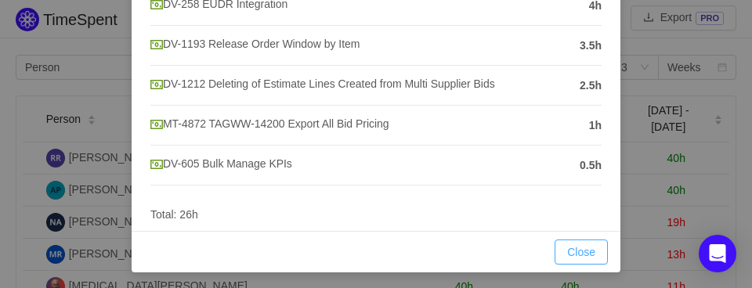
click at [581, 242] on button "Close" at bounding box center [581, 252] width 53 height 25
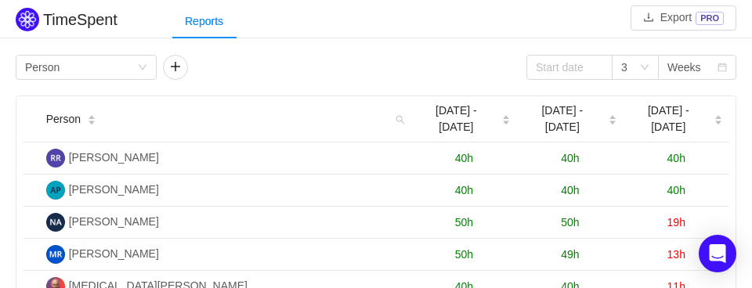
scroll to position [205, 0]
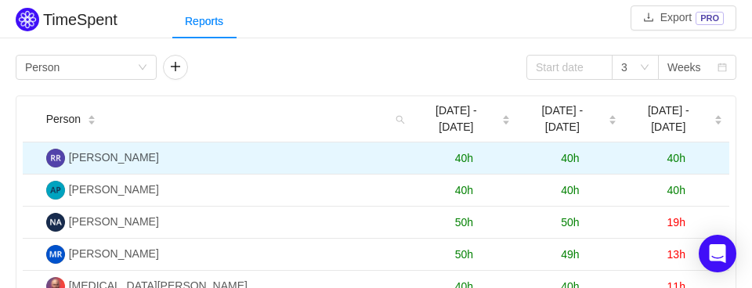
click at [675, 152] on span "40h" at bounding box center [677, 158] width 18 height 13
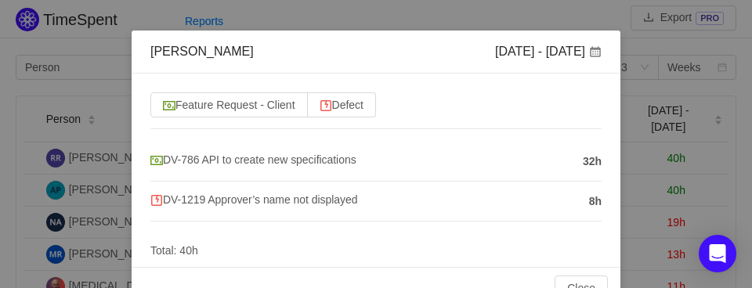
scroll to position [41, 0]
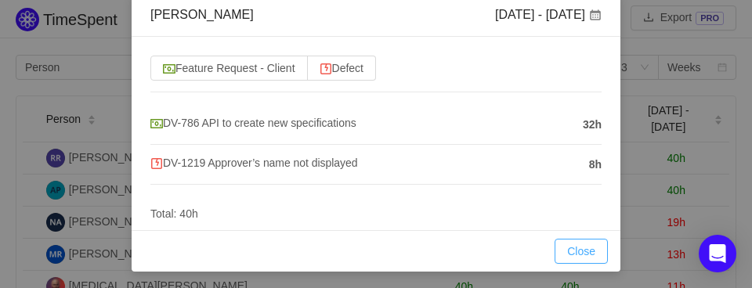
click at [581, 250] on button "Close" at bounding box center [581, 251] width 53 height 25
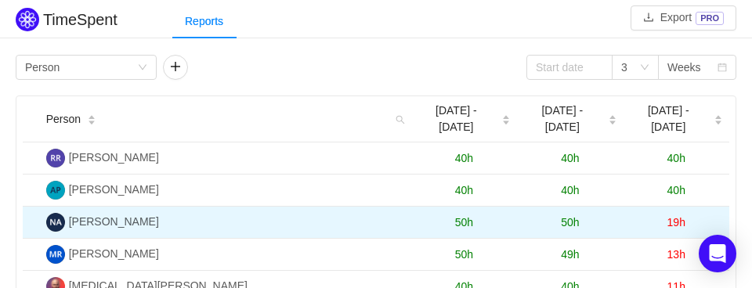
scroll to position [7, 0]
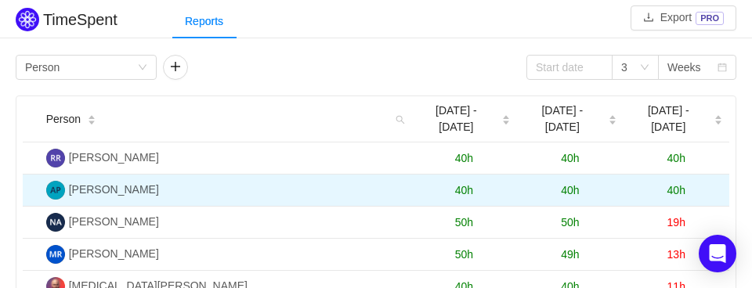
click at [683, 184] on span "40h" at bounding box center [677, 190] width 18 height 13
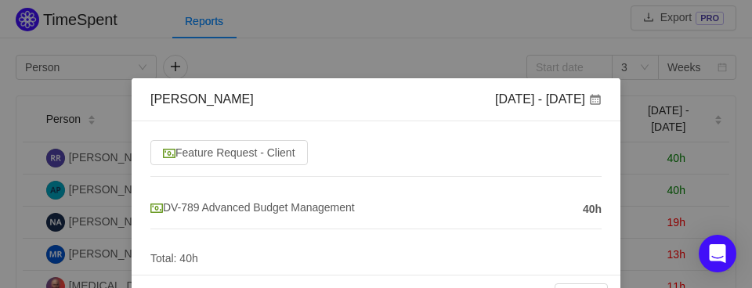
scroll to position [45, 0]
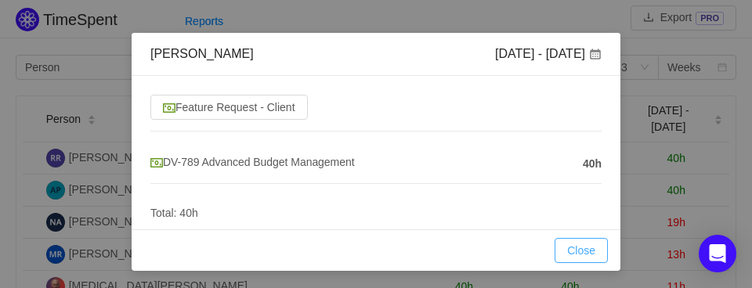
click at [582, 248] on button "Close" at bounding box center [581, 250] width 53 height 25
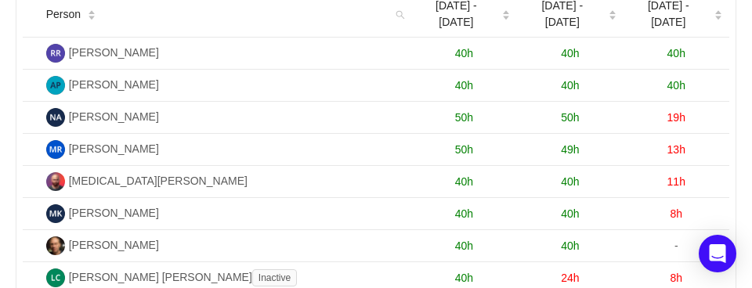
scroll to position [103, 0]
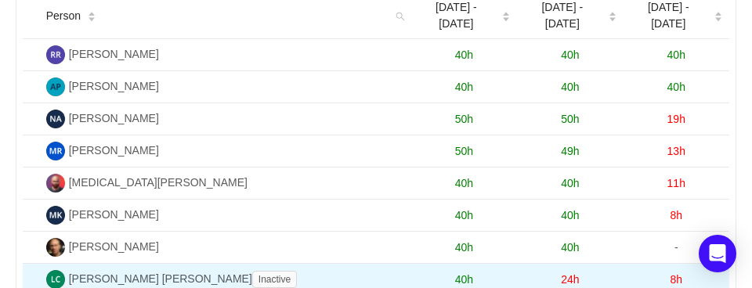
click at [679, 273] on span "8h" at bounding box center [676, 279] width 13 height 13
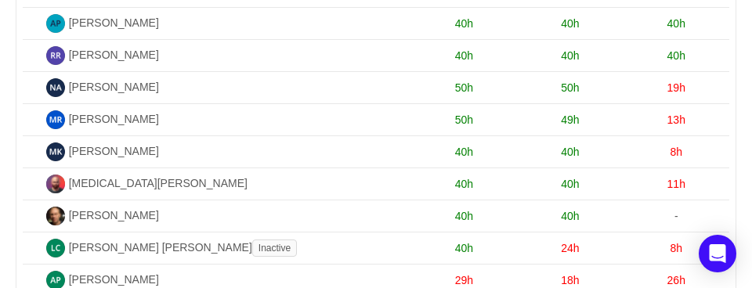
scroll to position [133, 0]
